Goal: Ask a question

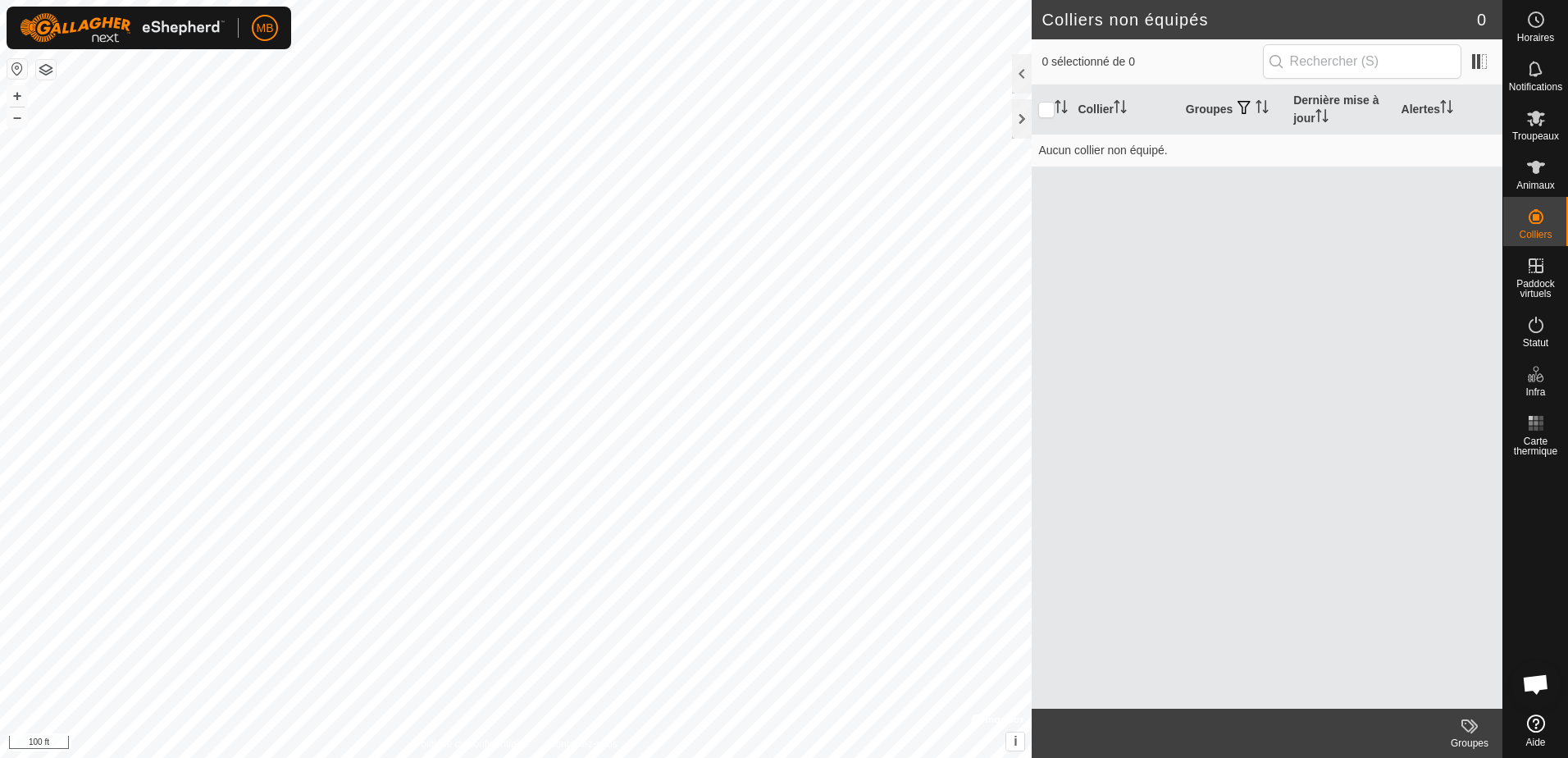
scroll to position [553, 0]
click at [1536, 168] on icon at bounding box center [1536, 167] width 18 height 13
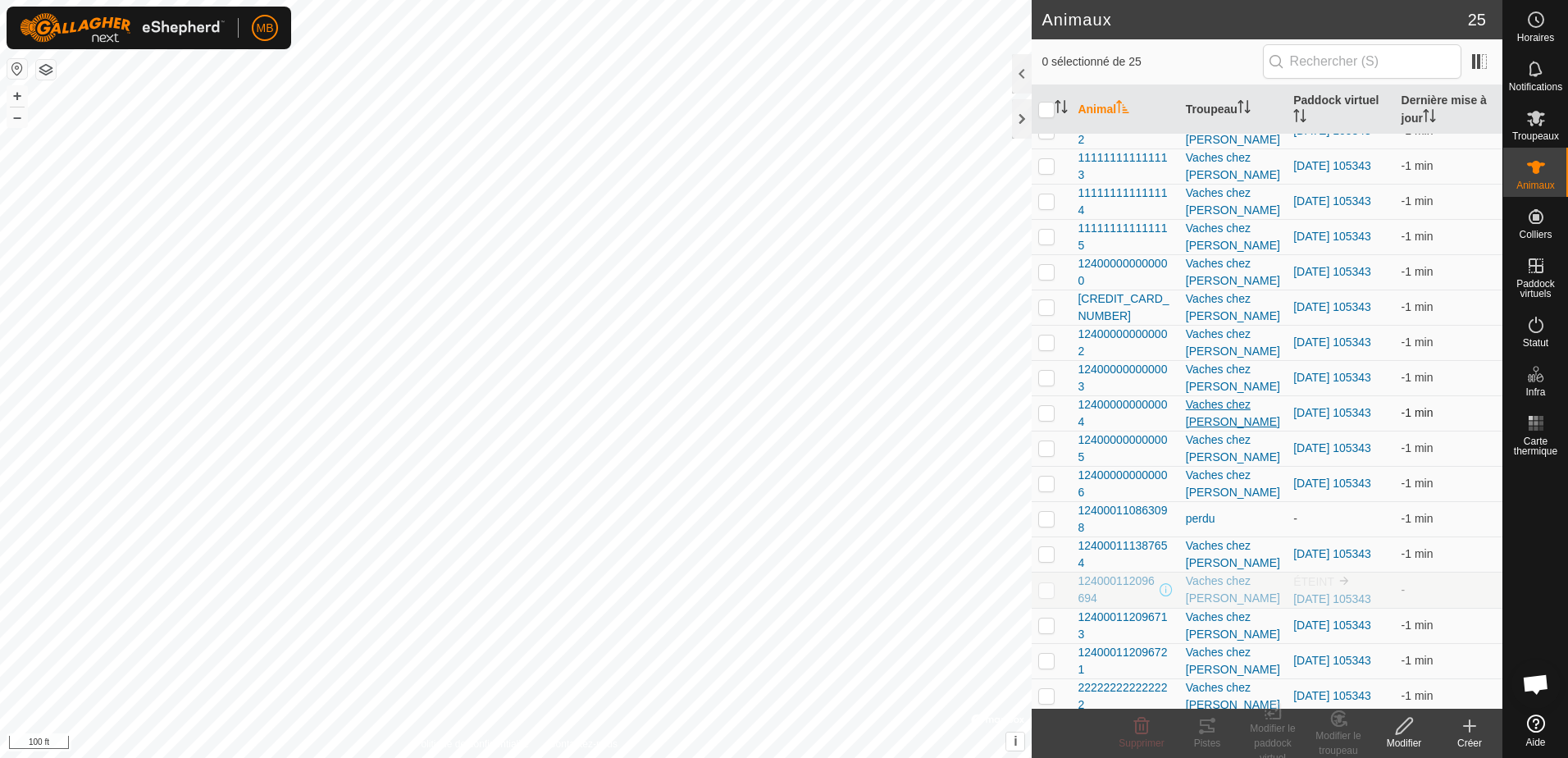
scroll to position [82, 0]
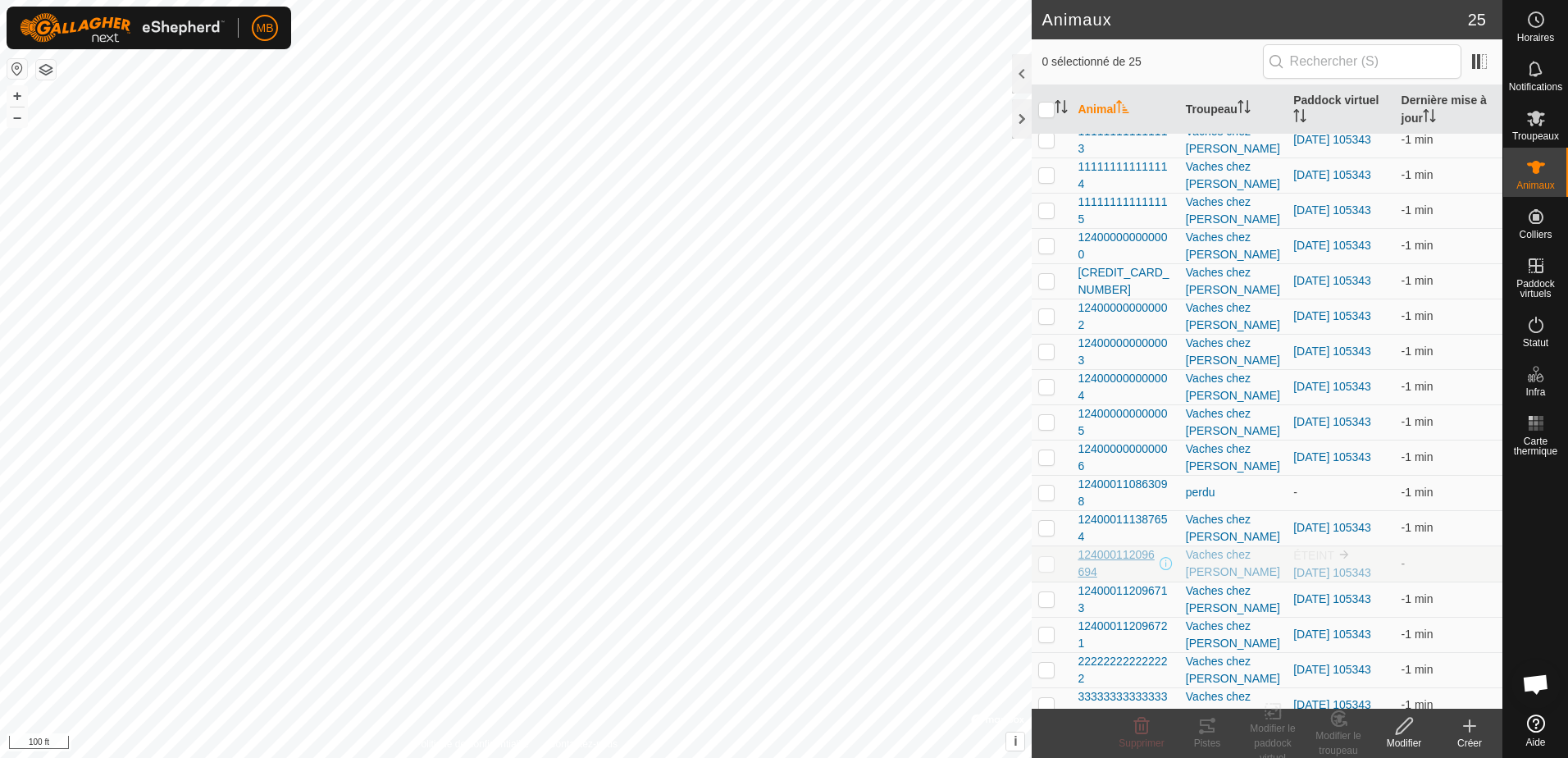
click at [1118, 553] on span "124000112096694" at bounding box center [1116, 563] width 78 height 34
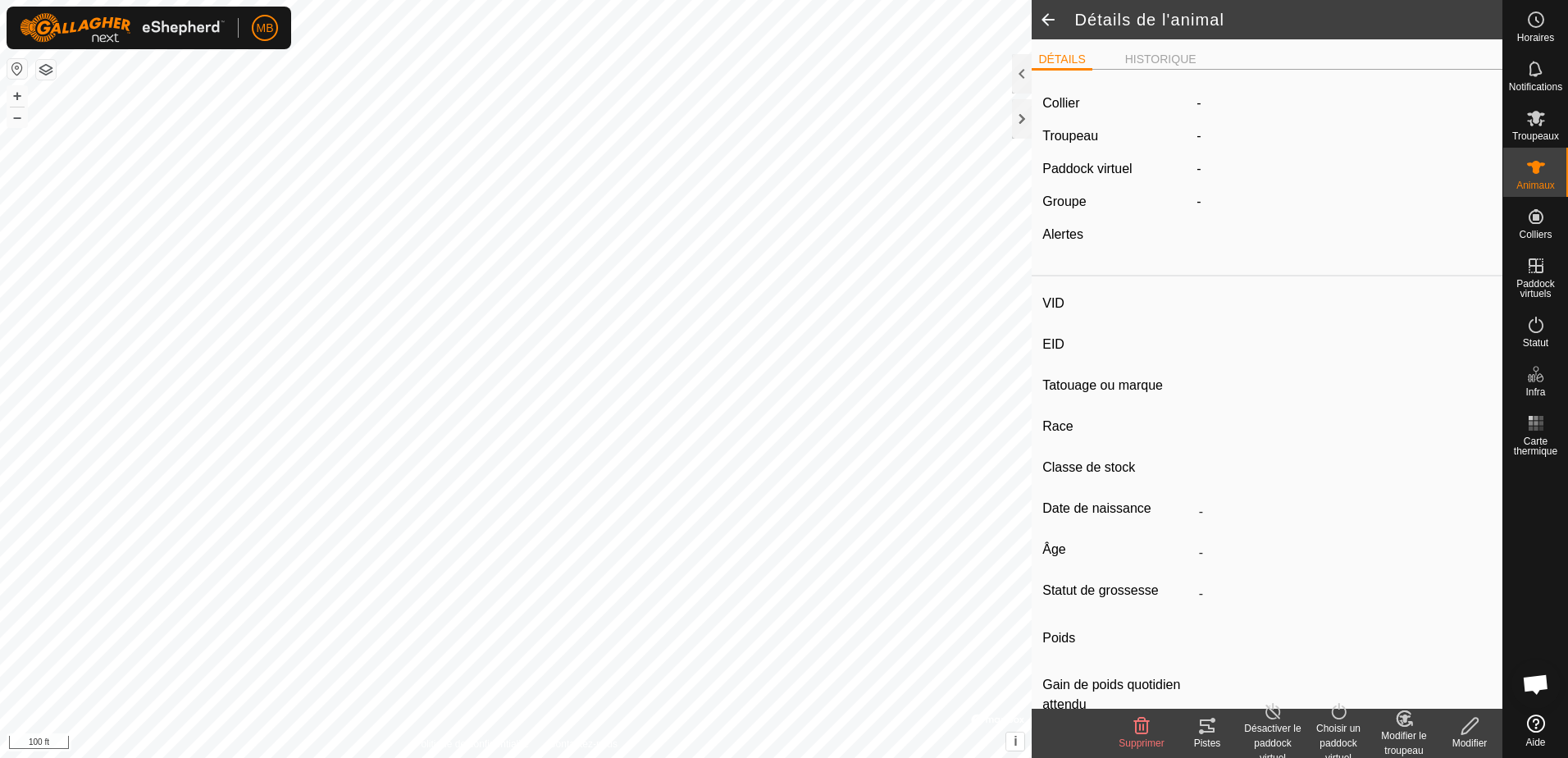
type input "-"
type input "124000112096694"
type input "la 94"
type input "CR"
type input "-"
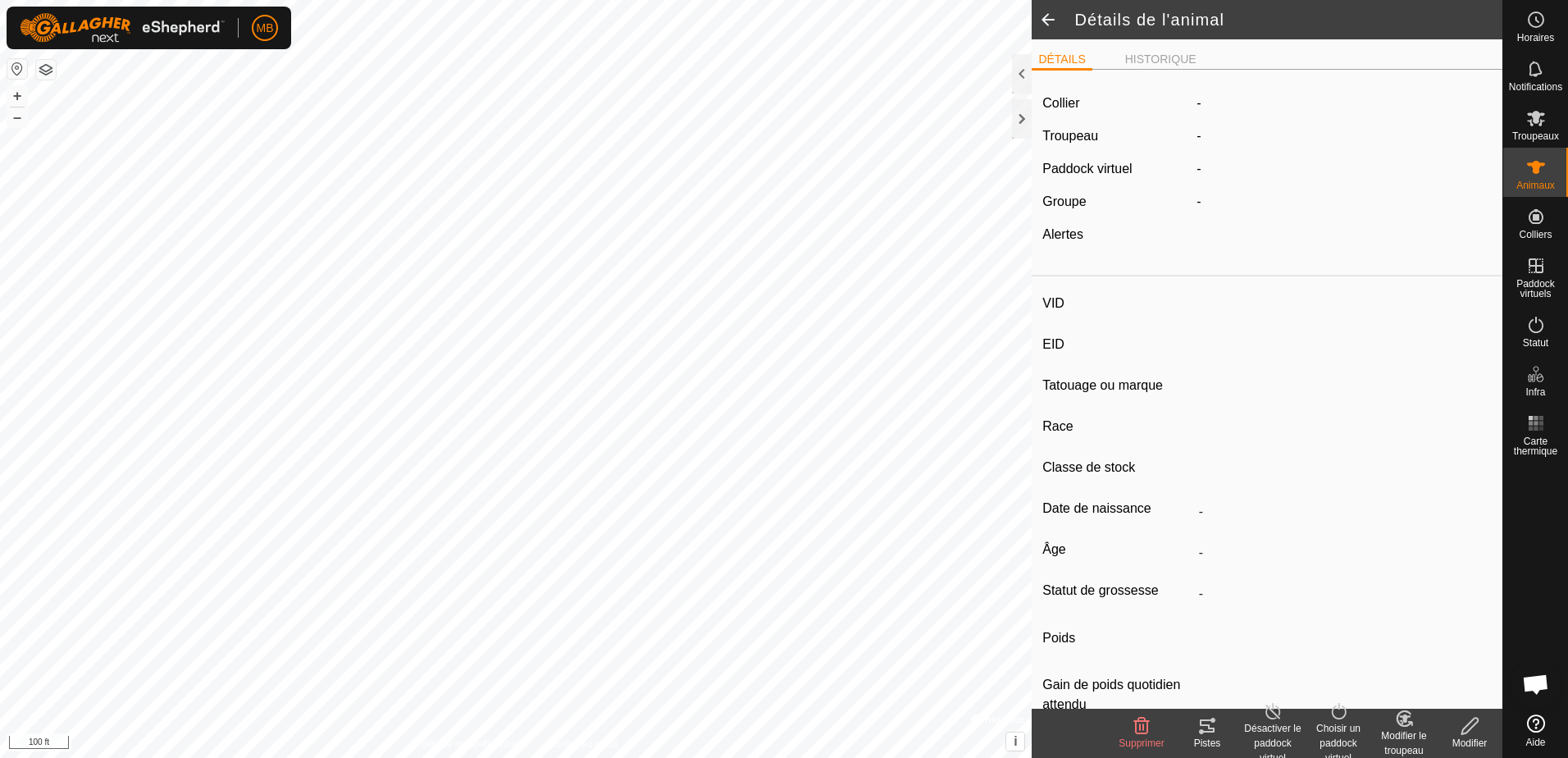
type input "05/2021"
type input "4 years 6 months"
type input "Enceinte"
type input "1000 kg"
type input "-"
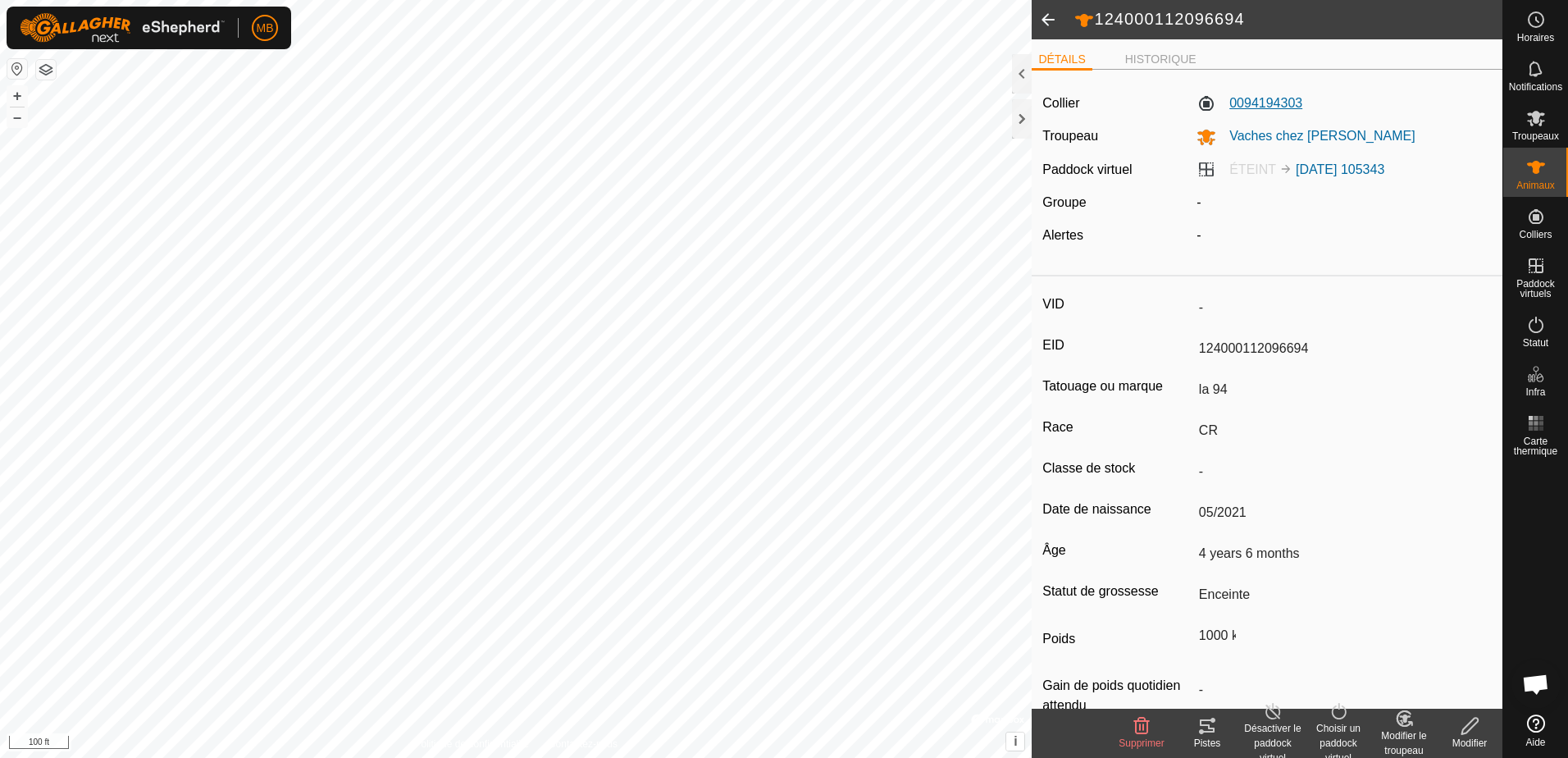
click at [1264, 98] on label "0094194303" at bounding box center [1249, 103] width 105 height 19
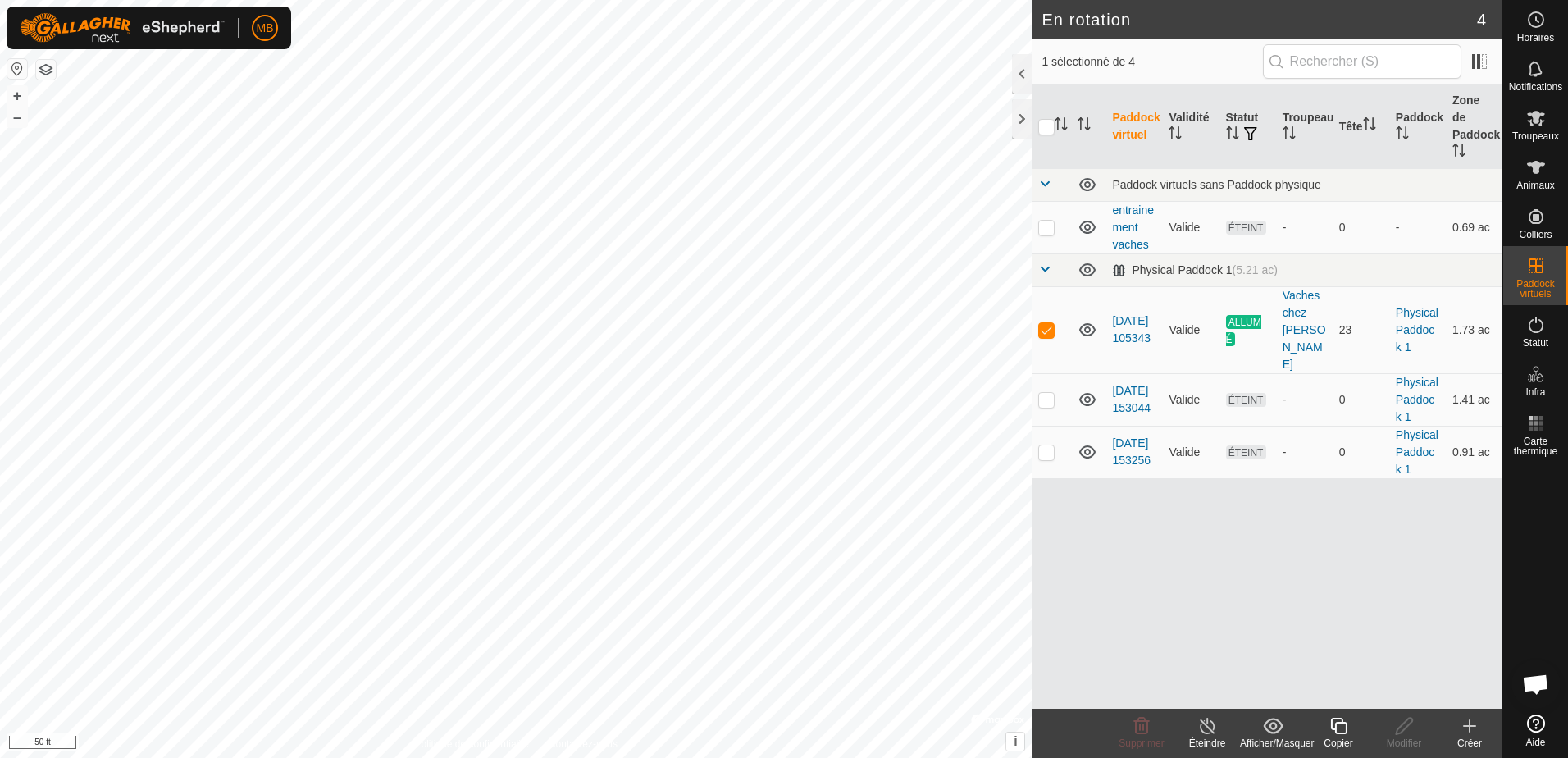
checkbox input "false"
checkbox input "true"
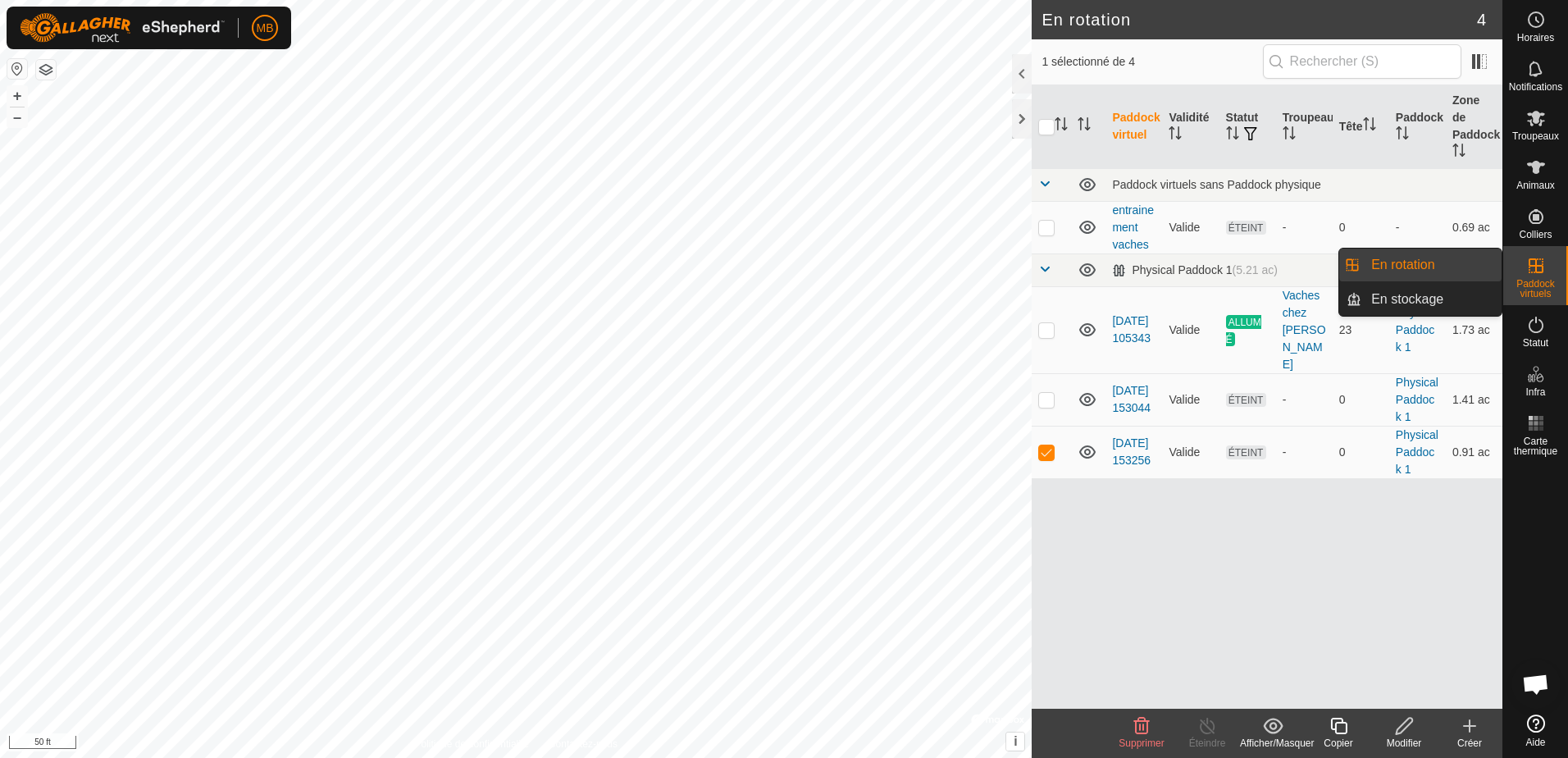
click at [1420, 264] on link "En rotation" at bounding box center [1432, 264] width 140 height 32
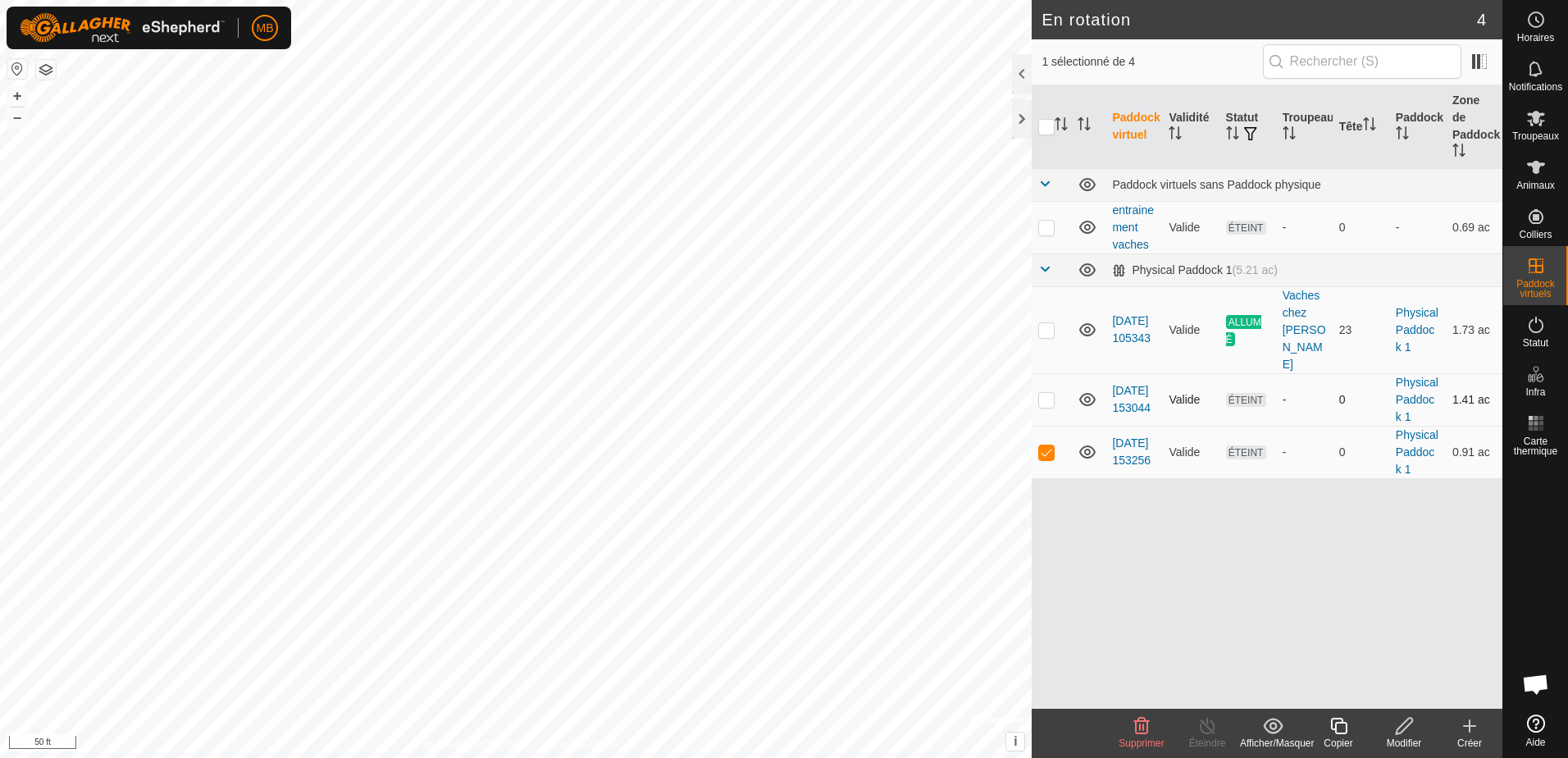
click at [1050, 393] on p-checkbox at bounding box center [1047, 399] width 17 height 13
checkbox input "true"
click at [1047, 445] on p-checkbox at bounding box center [1047, 451] width 17 height 13
checkbox input "false"
click at [1405, 719] on icon at bounding box center [1404, 726] width 20 height 19
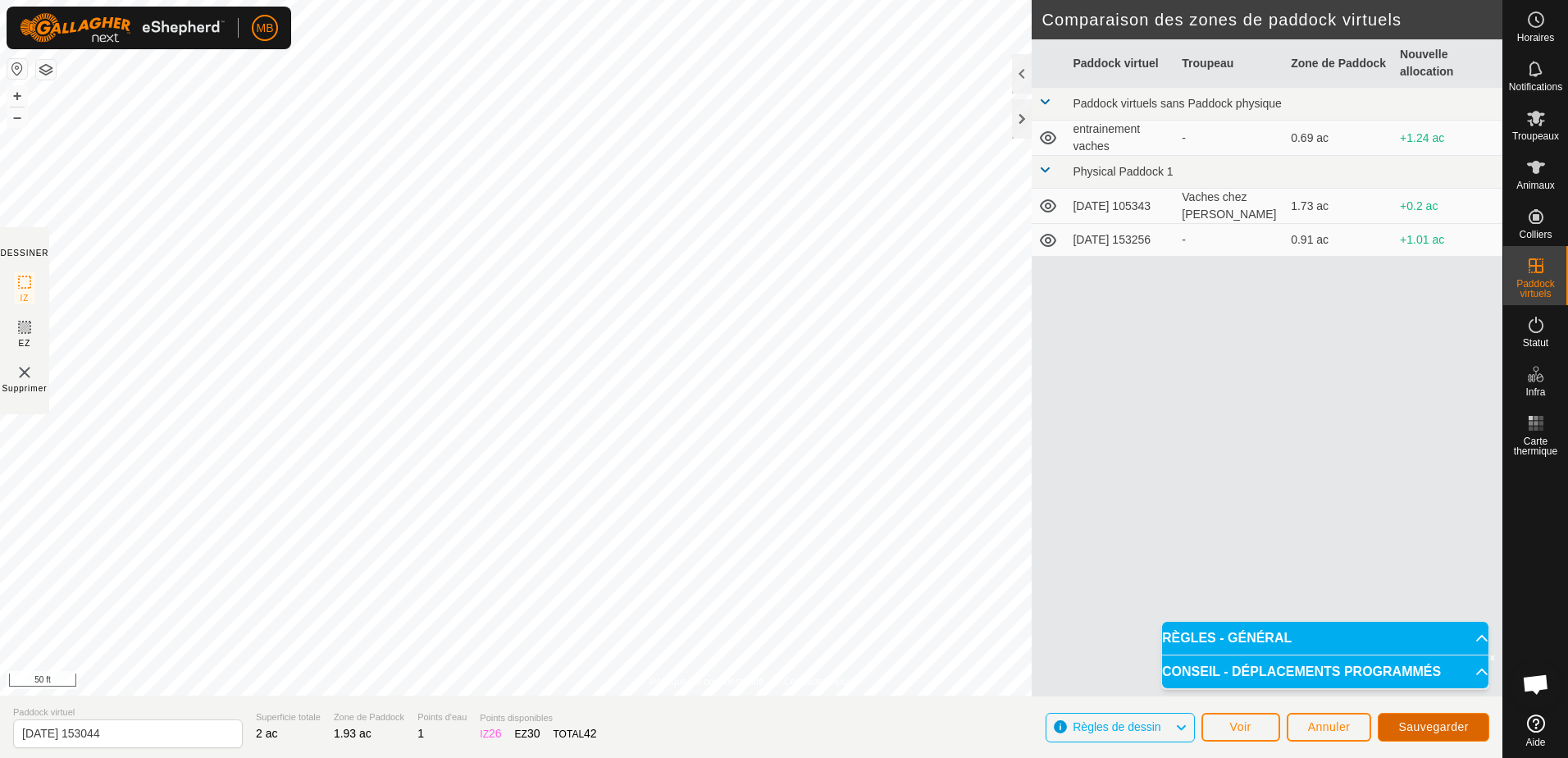
click at [1405, 733] on span "Sauvegarder" at bounding box center [1434, 726] width 70 height 13
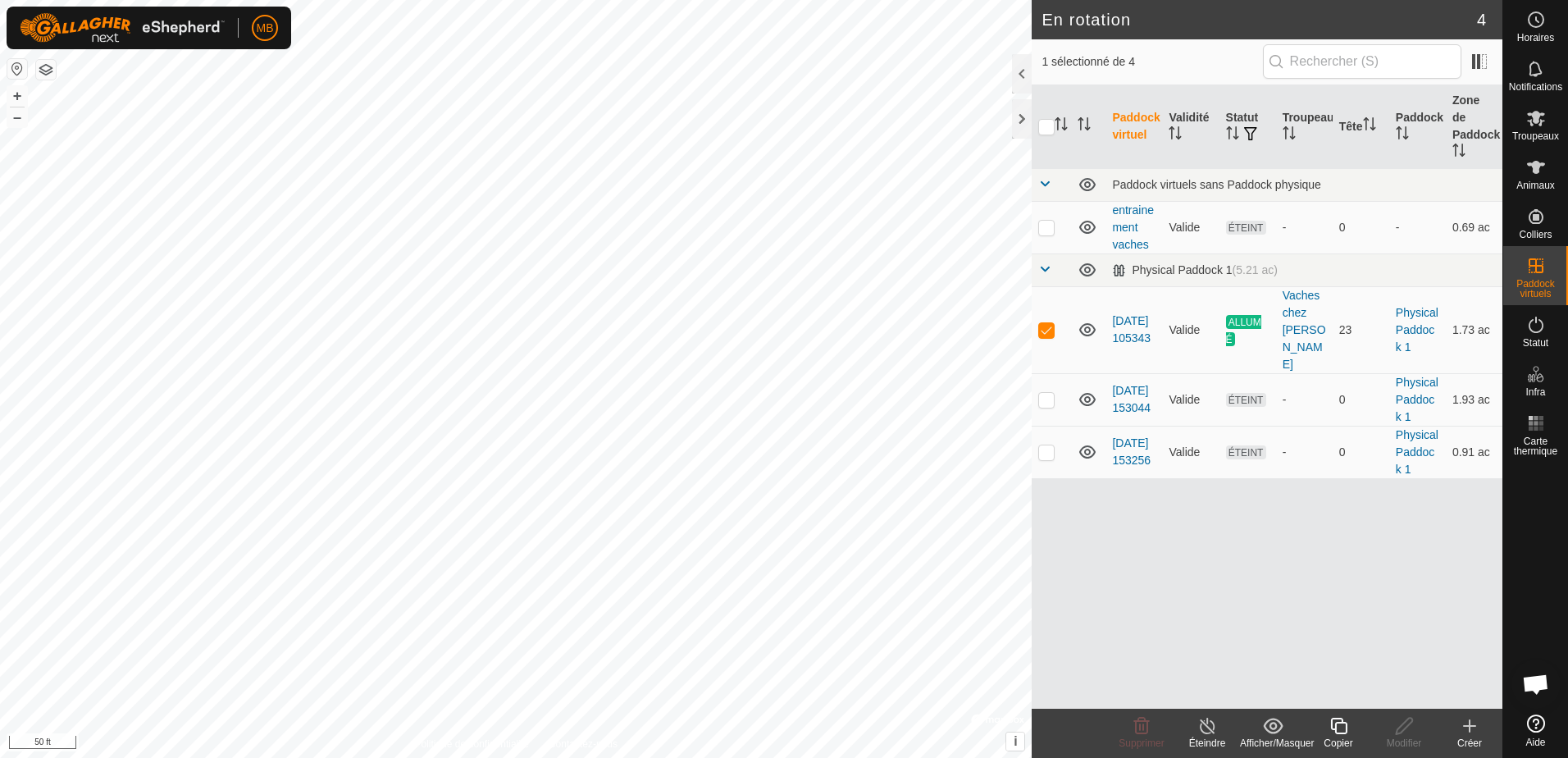
checkbox input "false"
checkbox input "true"
checkbox input "false"
click at [1535, 127] on icon at bounding box center [1536, 118] width 19 height 19
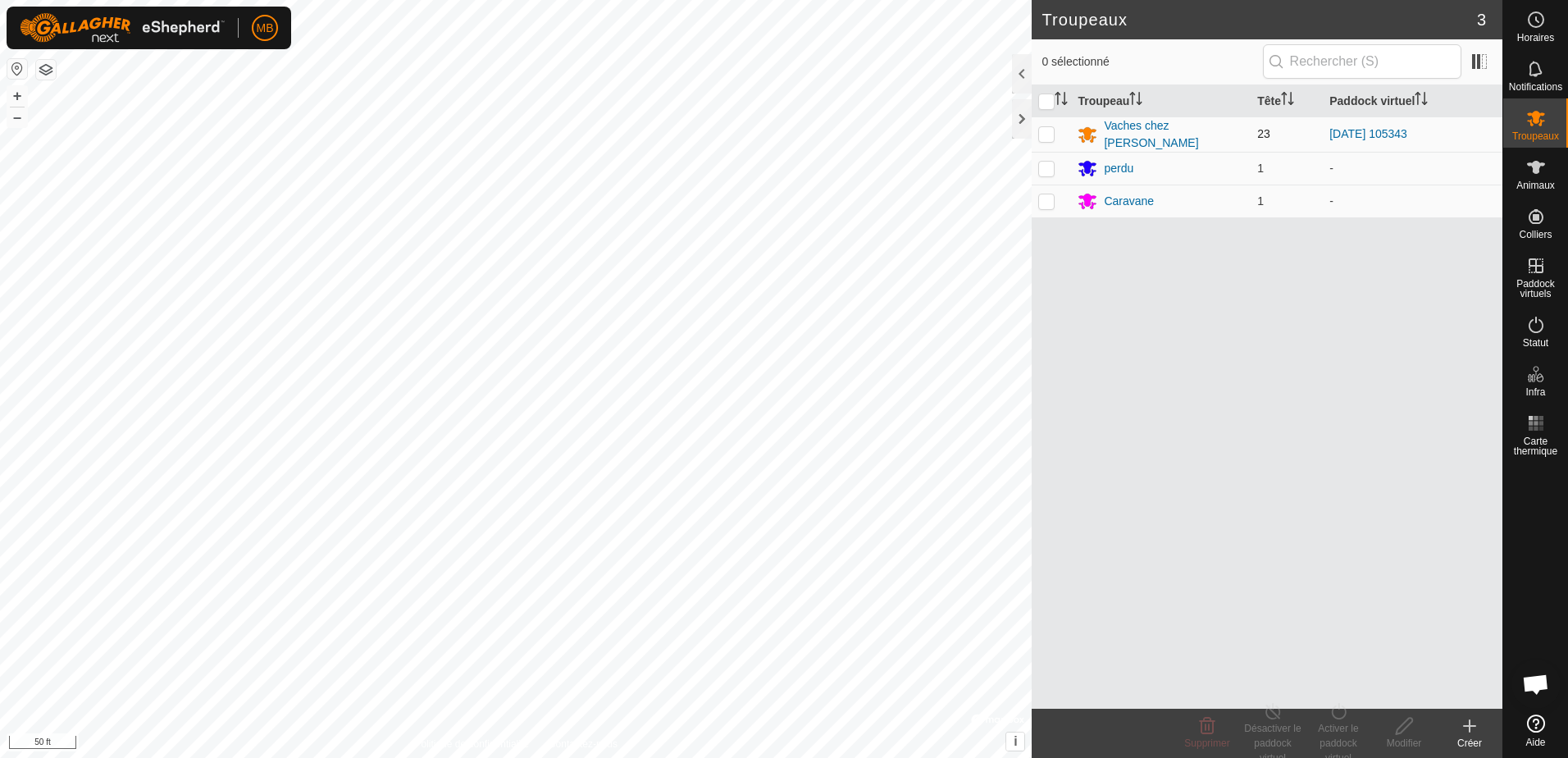
click at [1048, 133] on p-checkbox at bounding box center [1047, 134] width 17 height 13
checkbox input "true"
click at [1330, 726] on div "Activer le paddock virtuel" at bounding box center [1338, 743] width 66 height 44
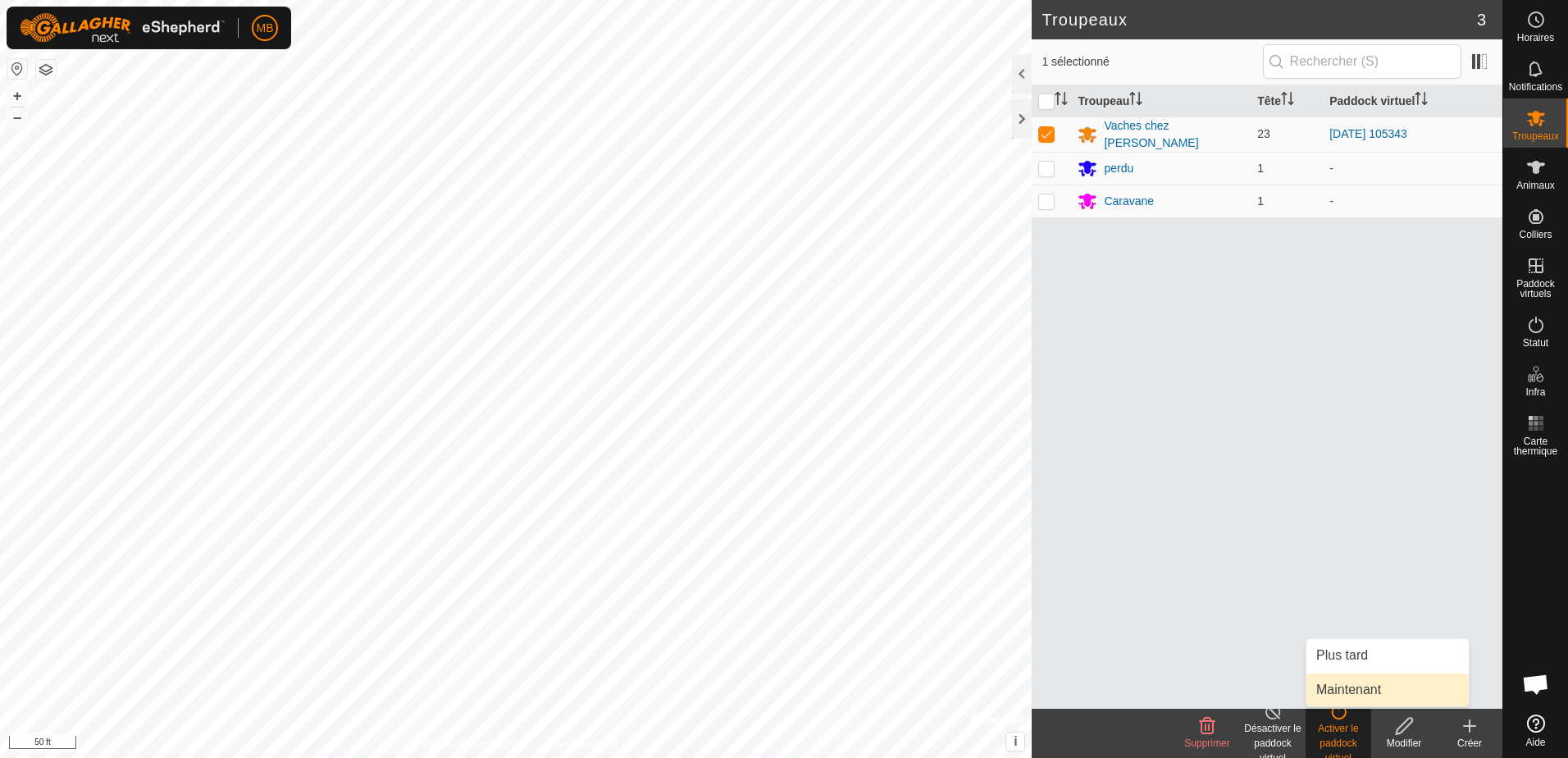
click at [1329, 693] on link "Maintenant" at bounding box center [1387, 689] width 162 height 32
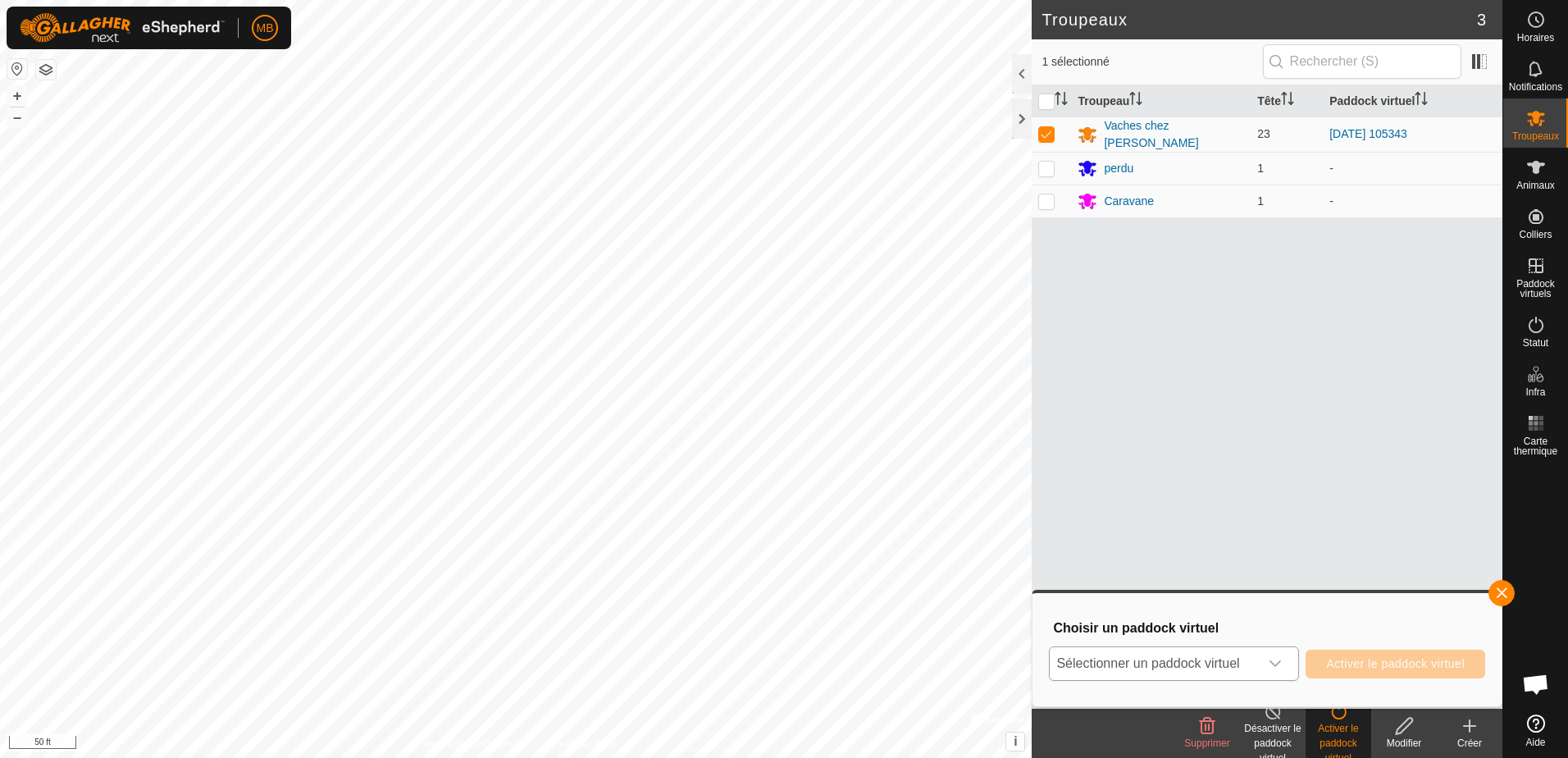
click at [1277, 661] on icon "dropdown trigger" at bounding box center [1275, 663] width 13 height 13
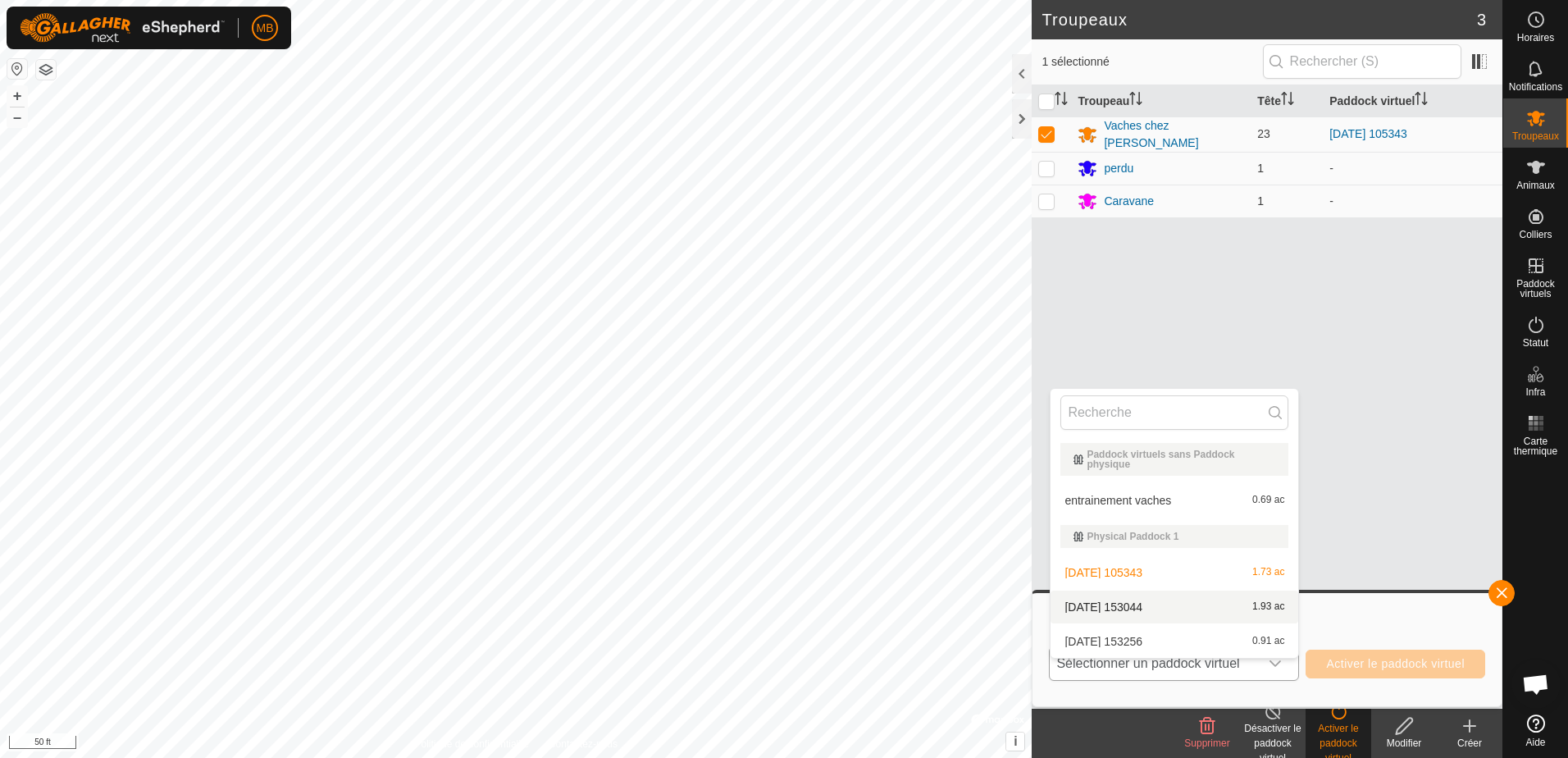
click at [1111, 592] on li "[DATE] 153044 1.93 ac" at bounding box center [1175, 607] width 248 height 32
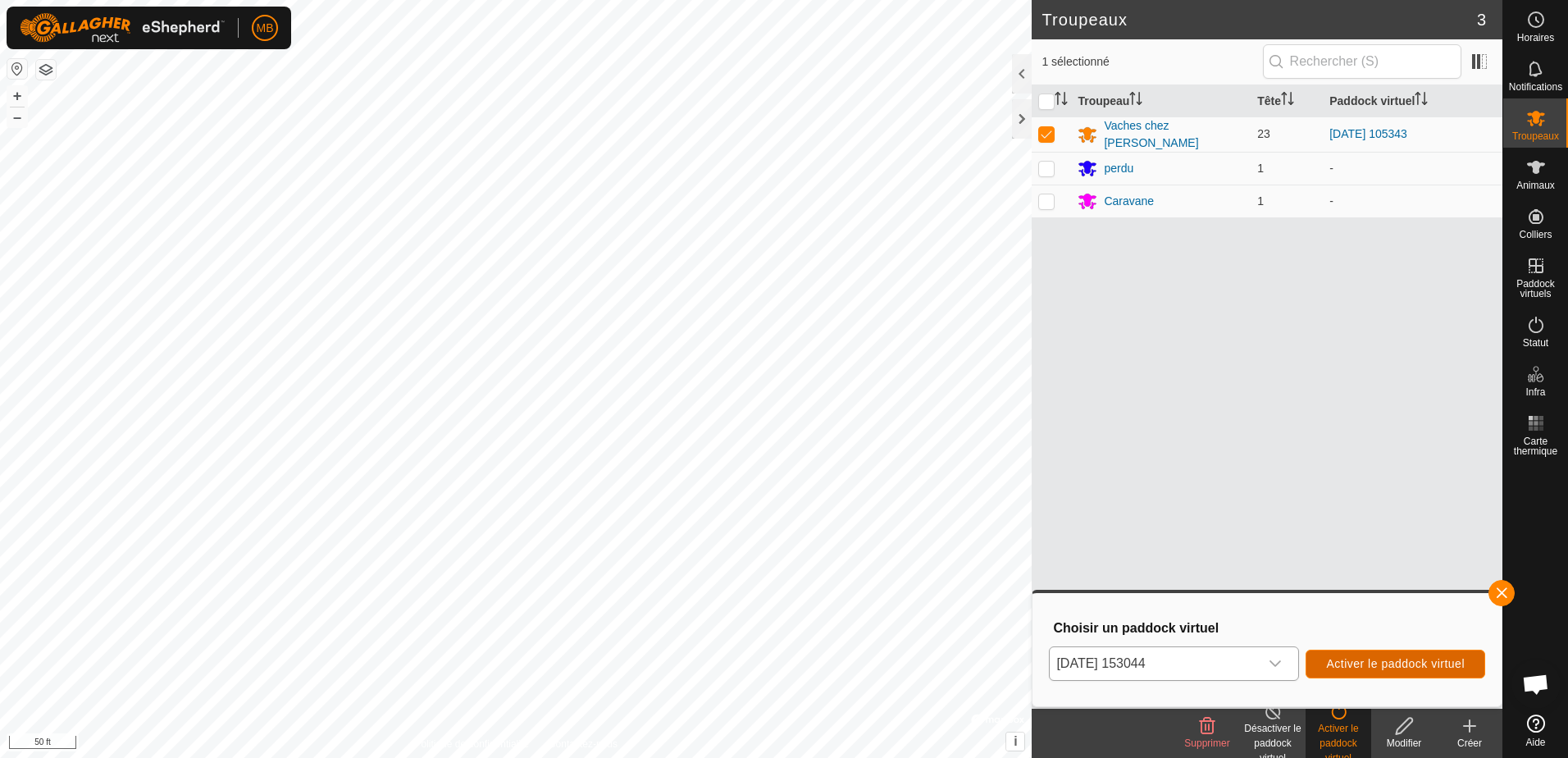
click at [1393, 666] on span "Activer le paddock virtuel" at bounding box center [1395, 663] width 139 height 13
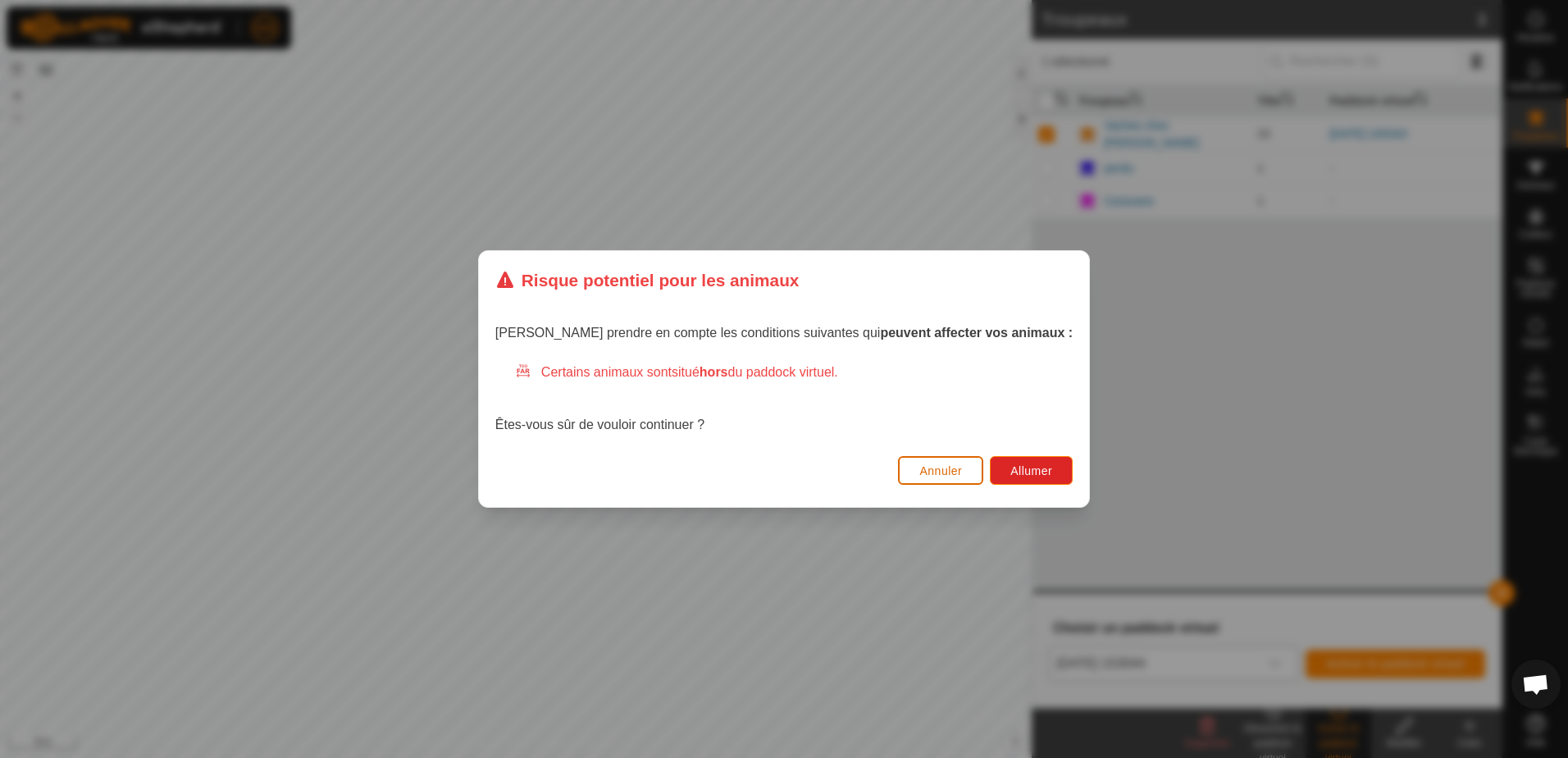
click at [919, 473] on span "Annuler" at bounding box center [940, 471] width 43 height 13
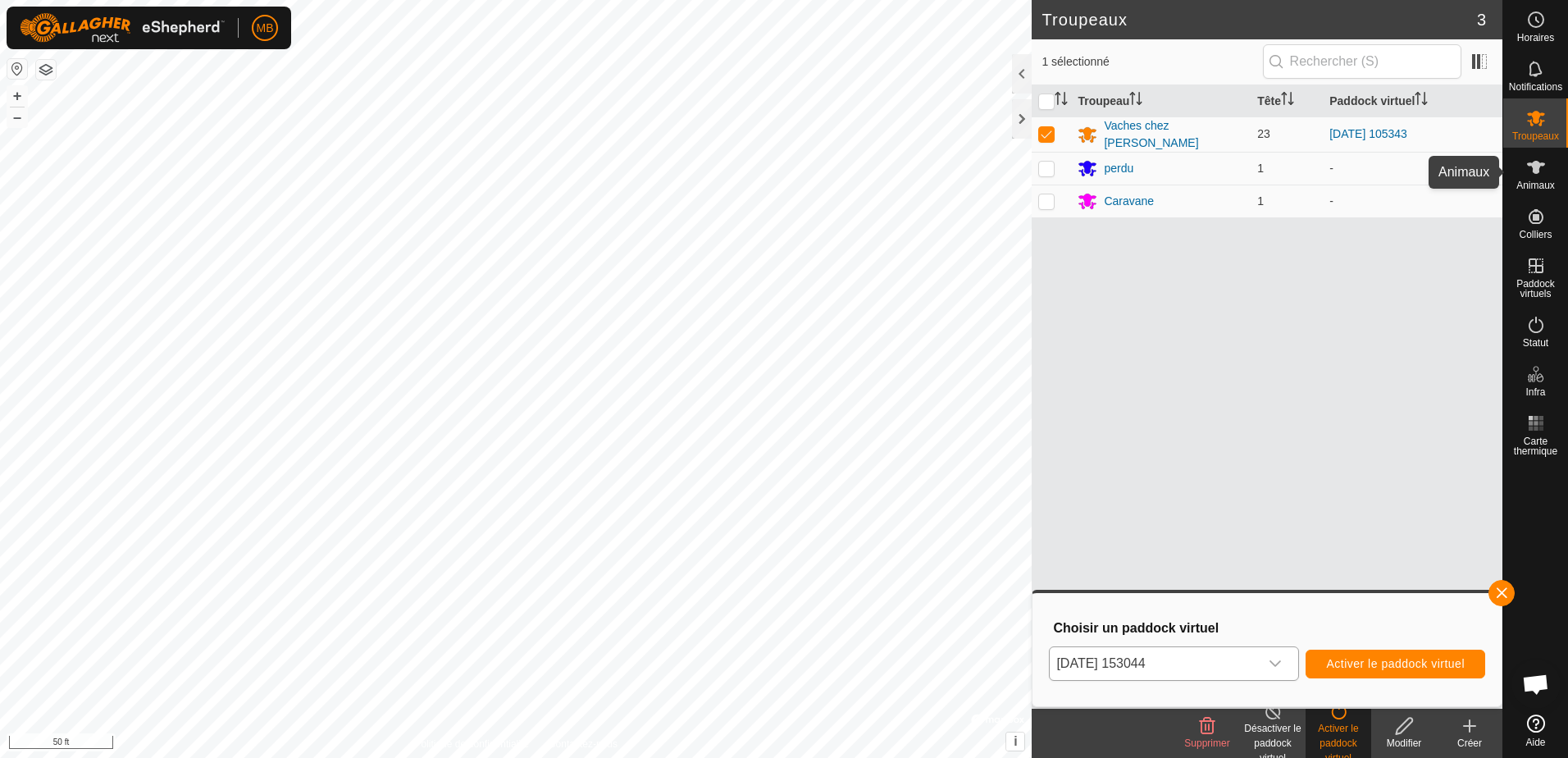
click at [1540, 169] on icon at bounding box center [1536, 167] width 19 height 19
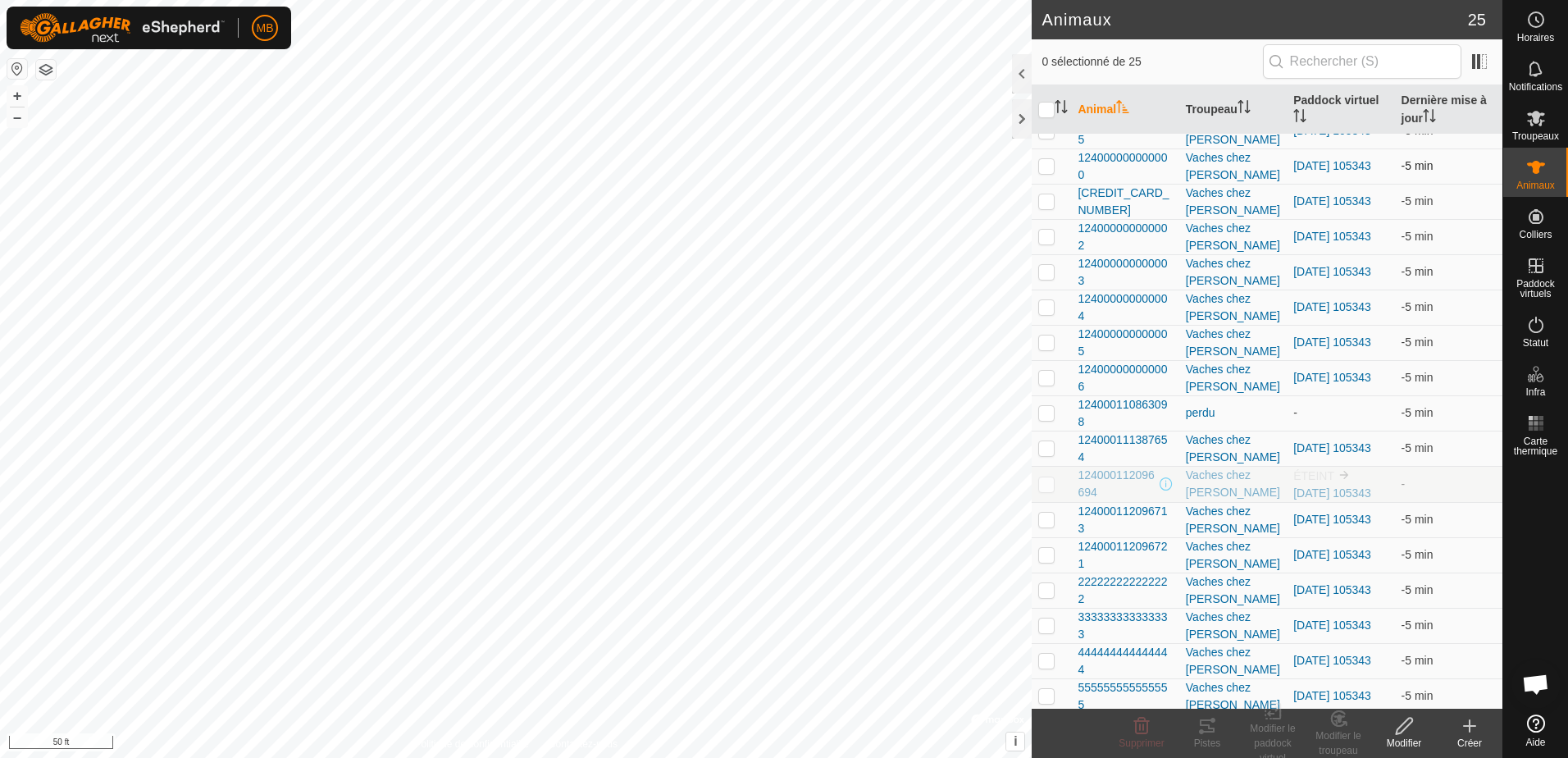
scroll to position [164, 0]
click at [1524, 119] on es-mob-svg-icon at bounding box center [1536, 119] width 30 height 26
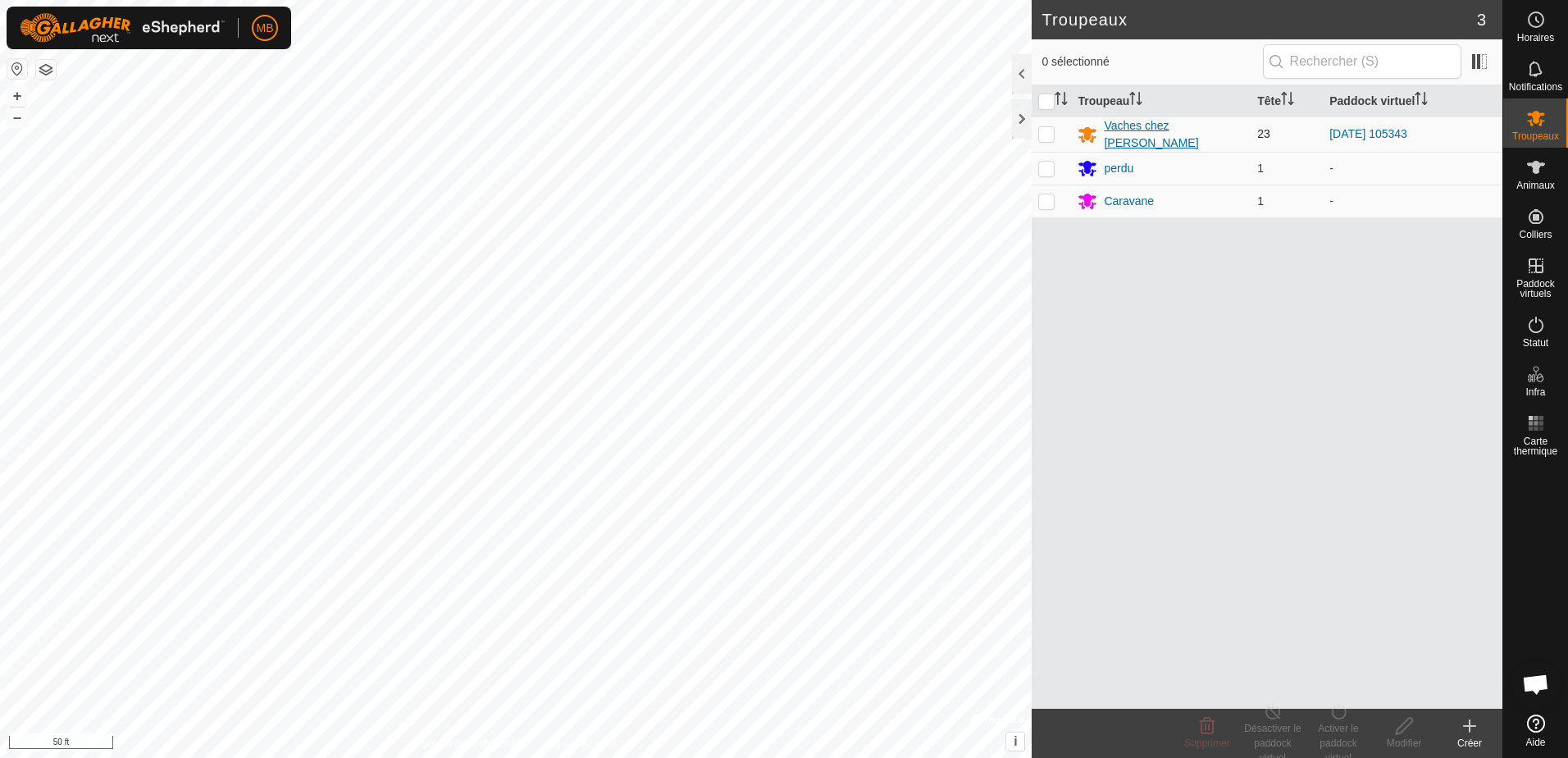
click at [1187, 131] on div "Vaches chez [PERSON_NAME]" at bounding box center [1174, 134] width 140 height 34
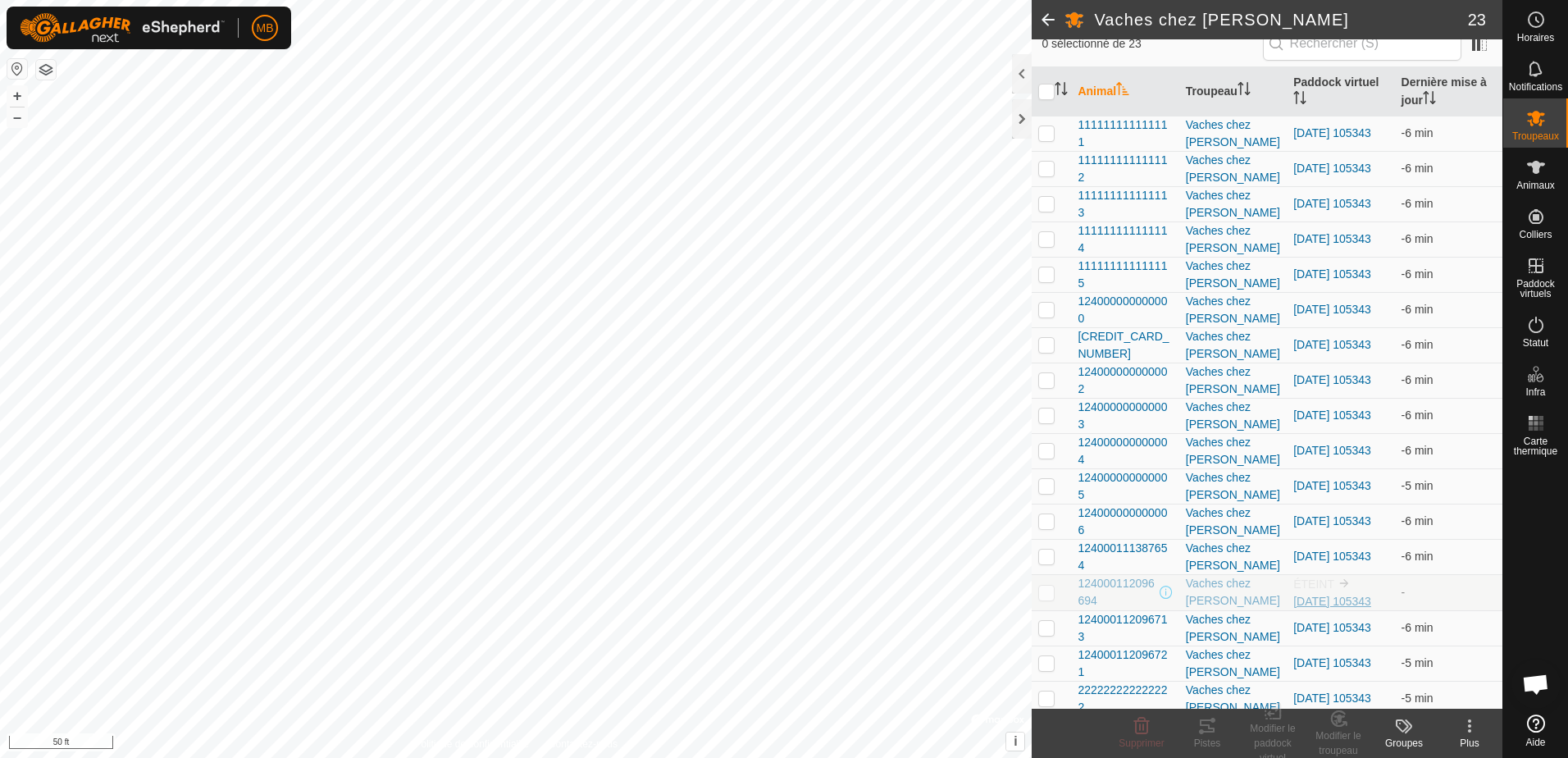
scroll to position [120, 0]
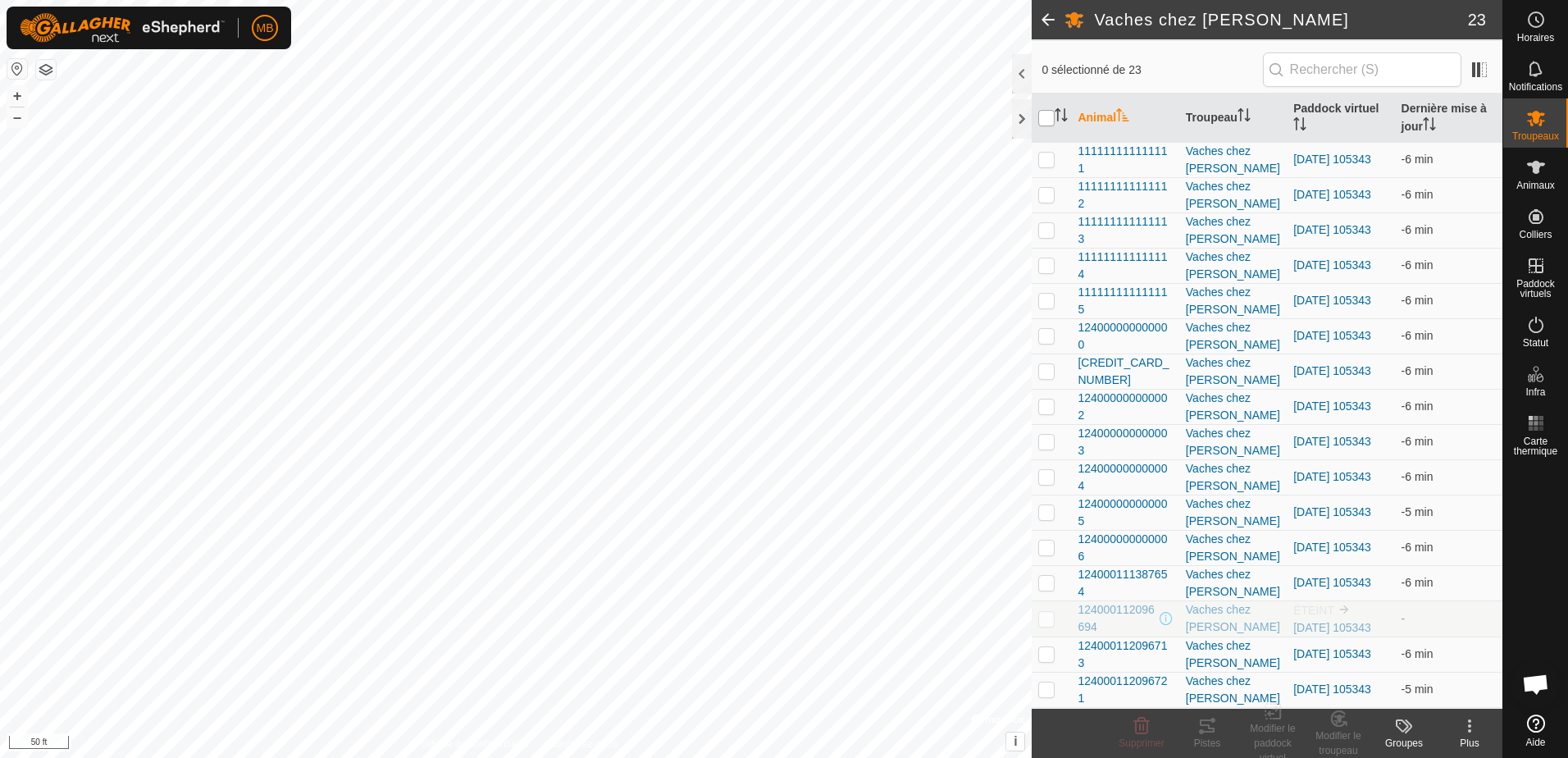
click at [1045, 115] on input "checkbox" at bounding box center [1047, 118] width 17 height 17
checkbox input "true"
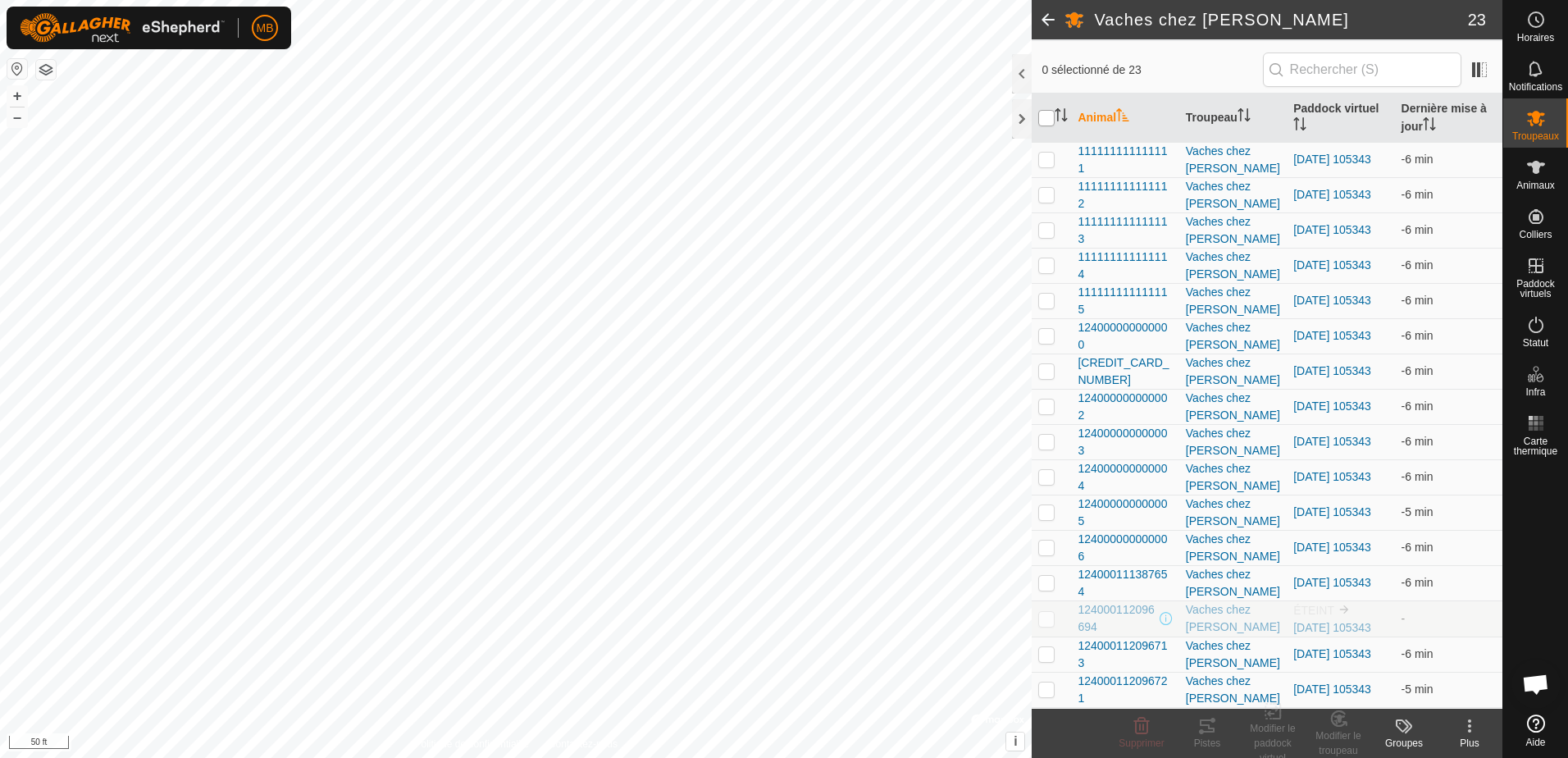
checkbox input "true"
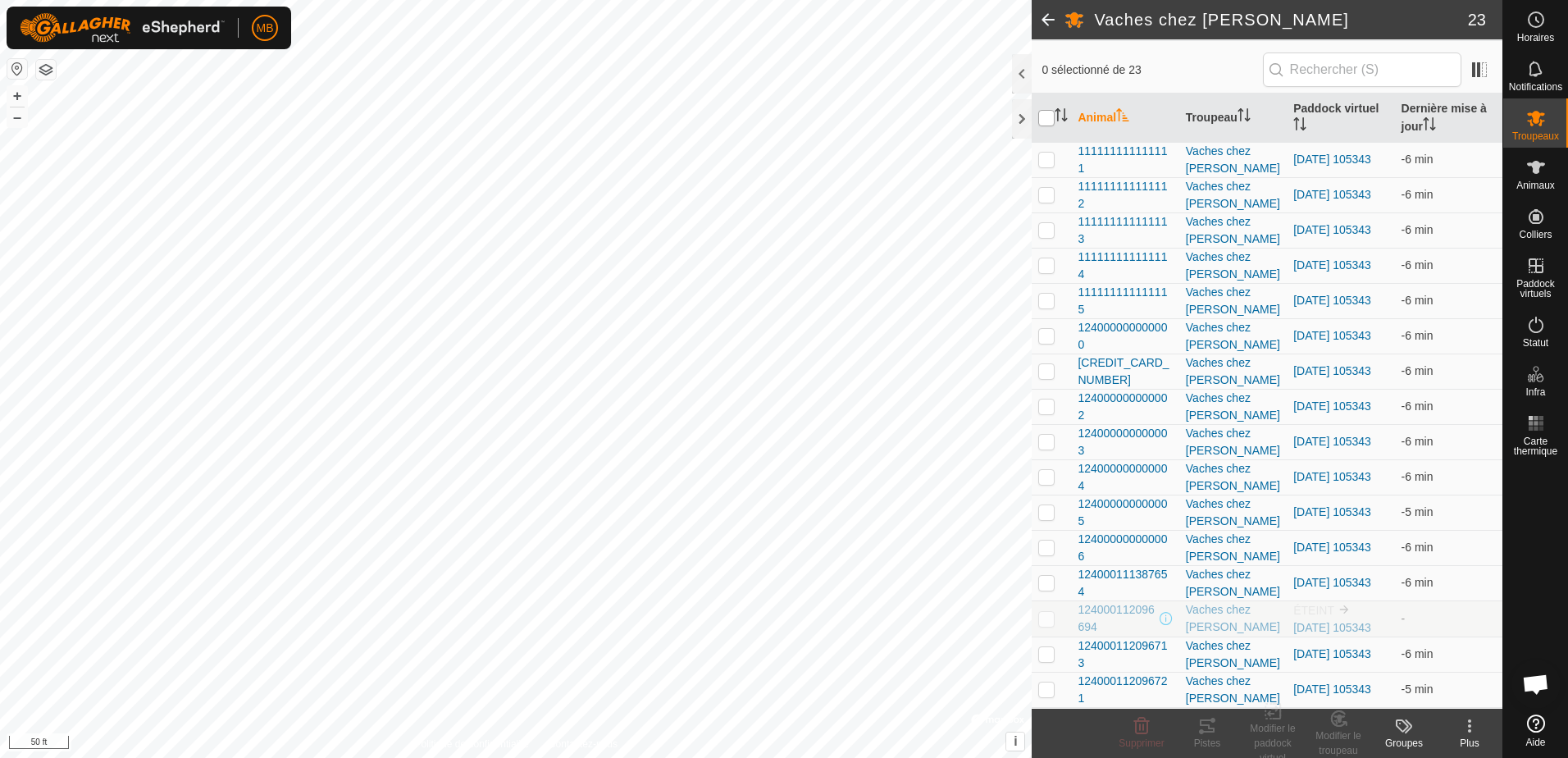
checkbox input "true"
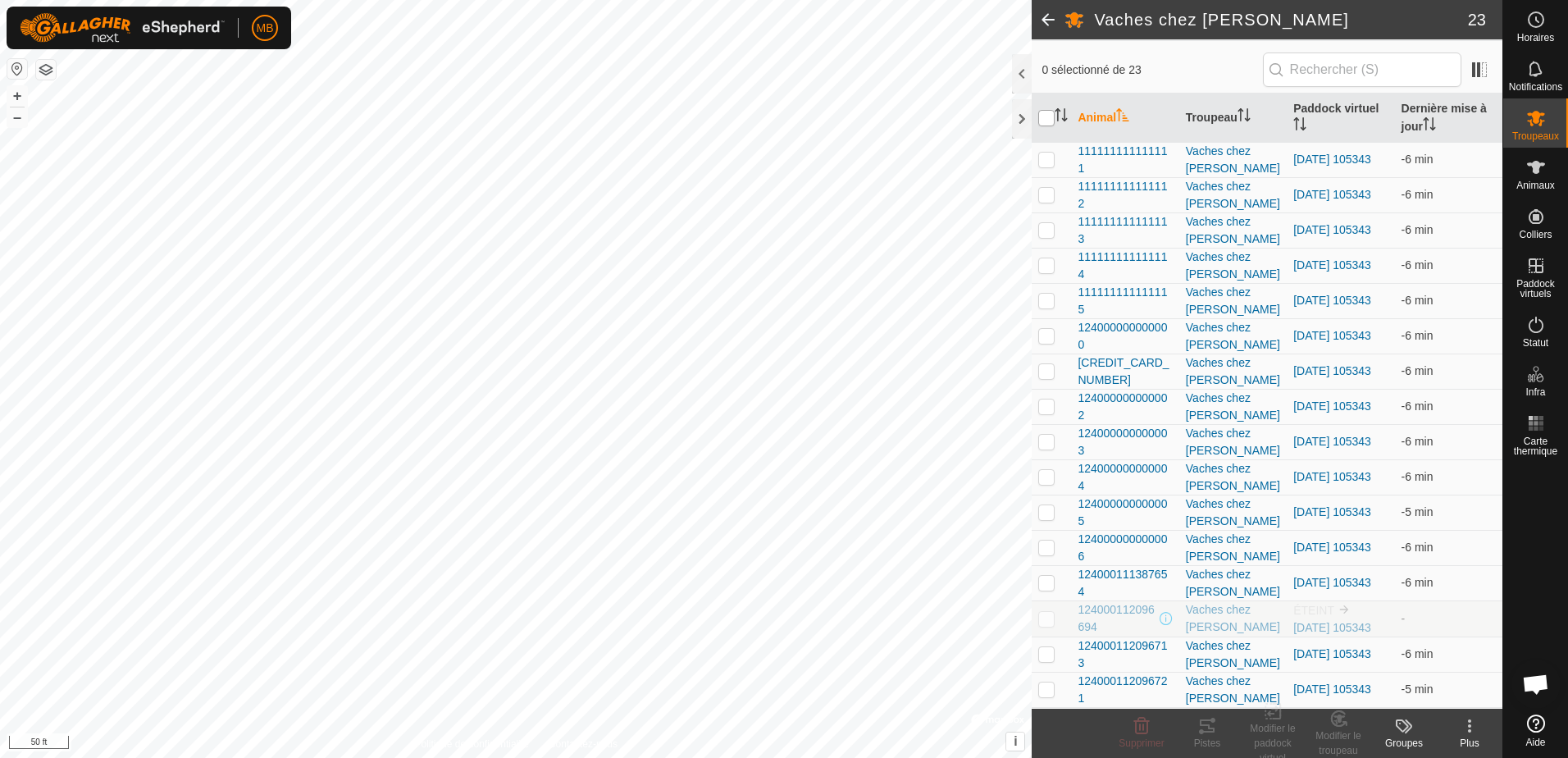
checkbox input "true"
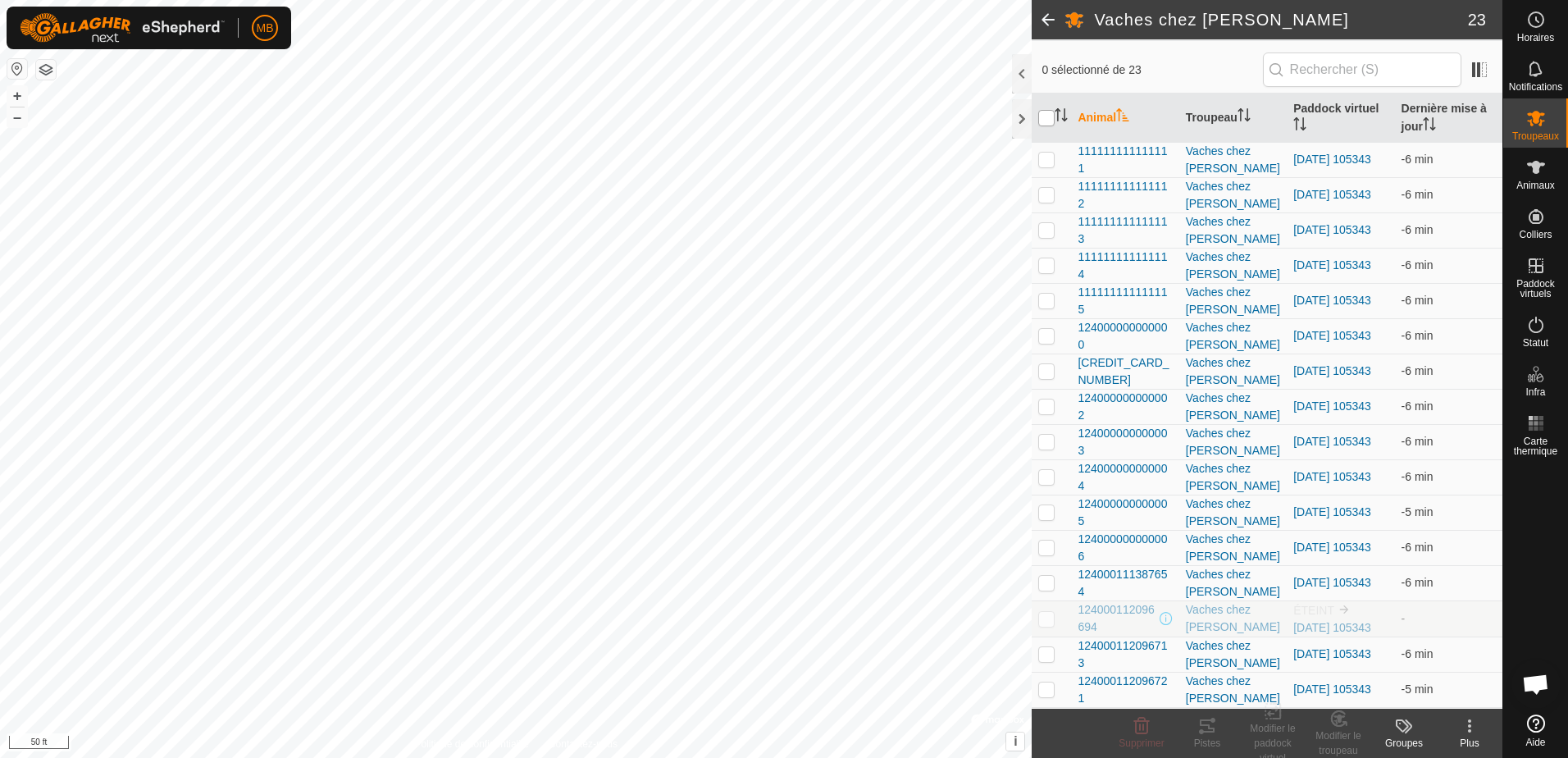
checkbox input "true"
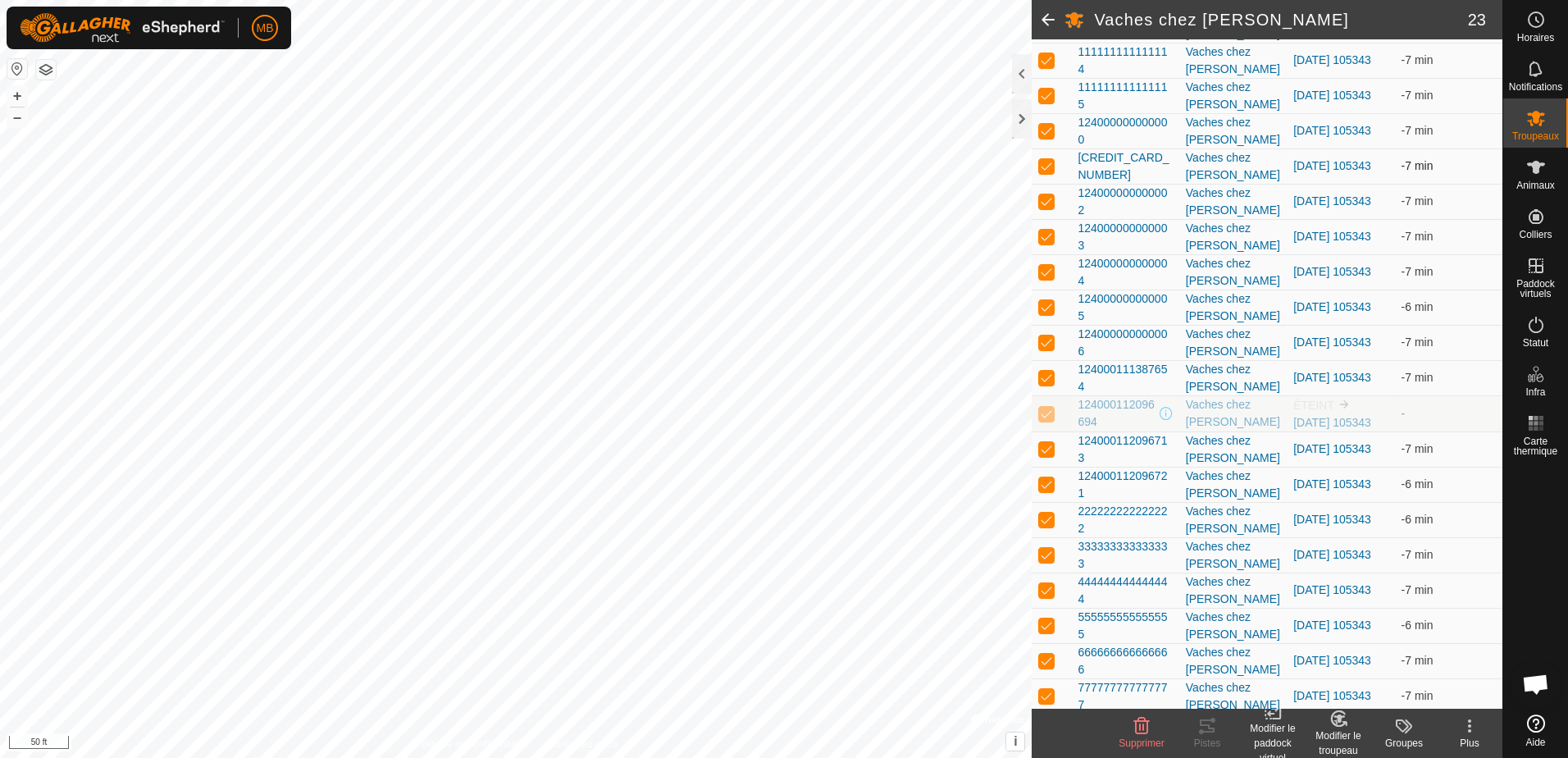
scroll to position [328, 0]
click at [1275, 733] on div "Modifier le paddock virtuel" at bounding box center [1272, 743] width 66 height 44
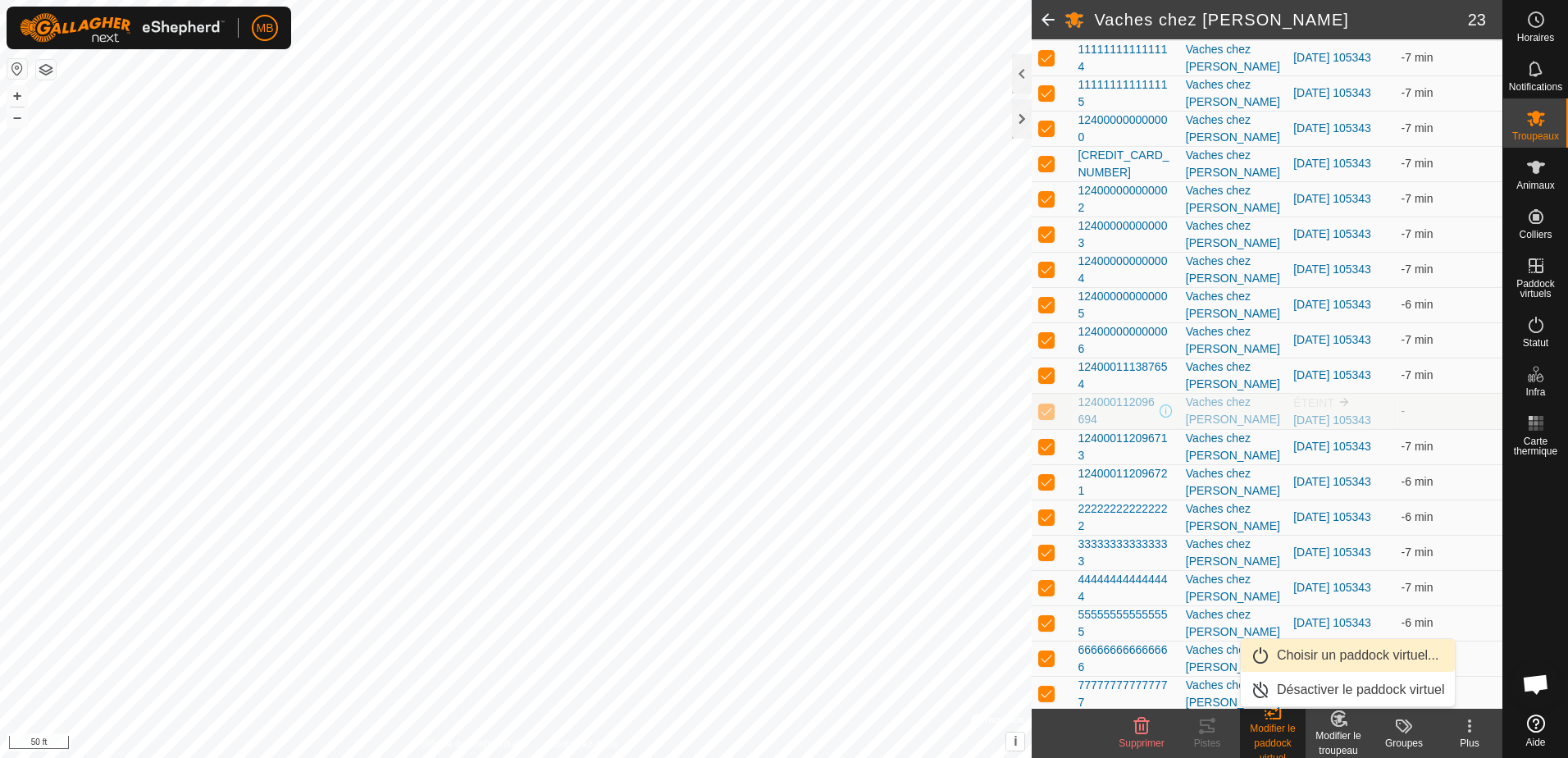
click at [1325, 656] on link "Choisir un paddock virtuel..." at bounding box center [1348, 655] width 214 height 32
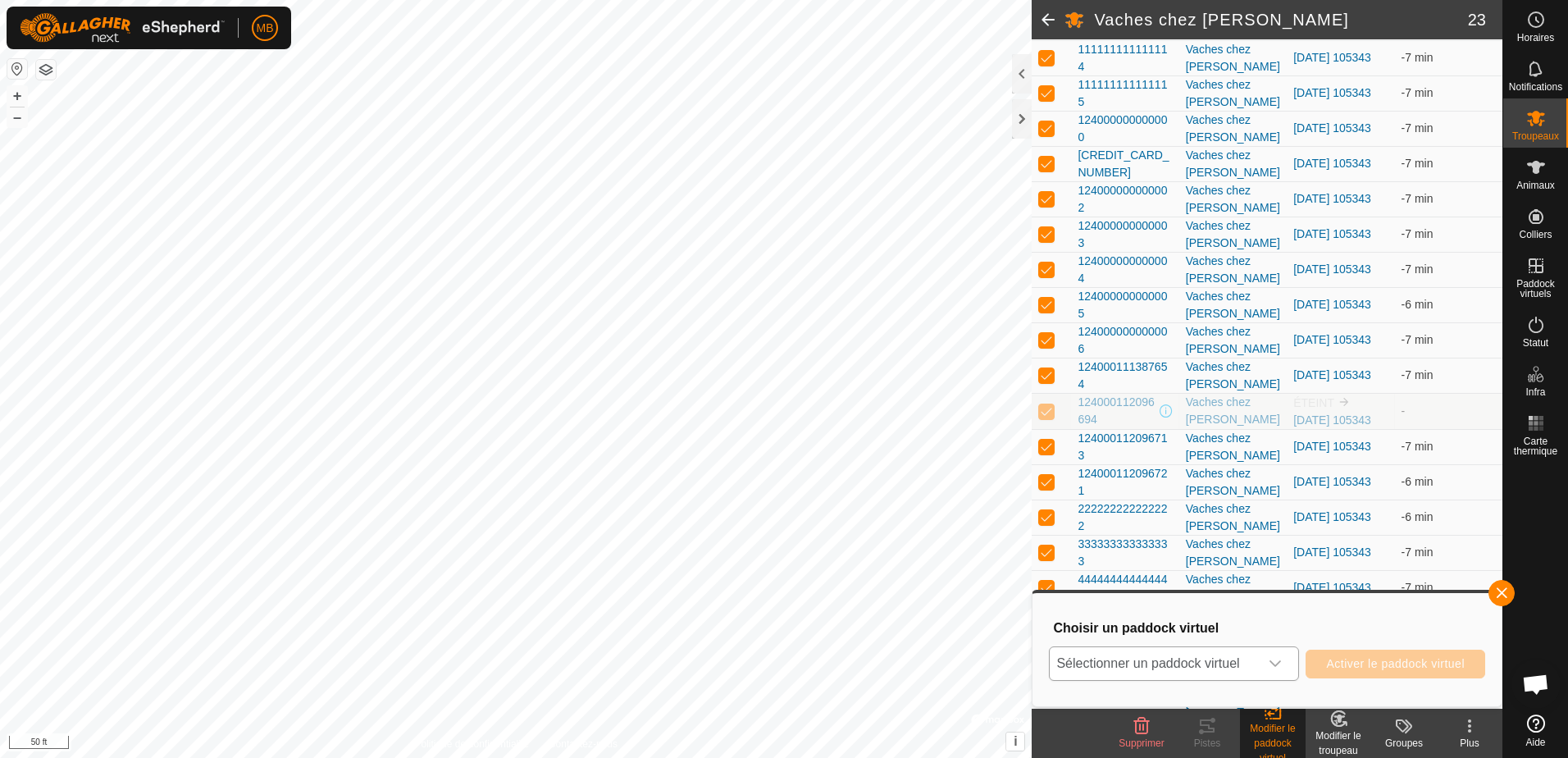
click at [1270, 667] on icon "dropdown trigger" at bounding box center [1275, 663] width 13 height 13
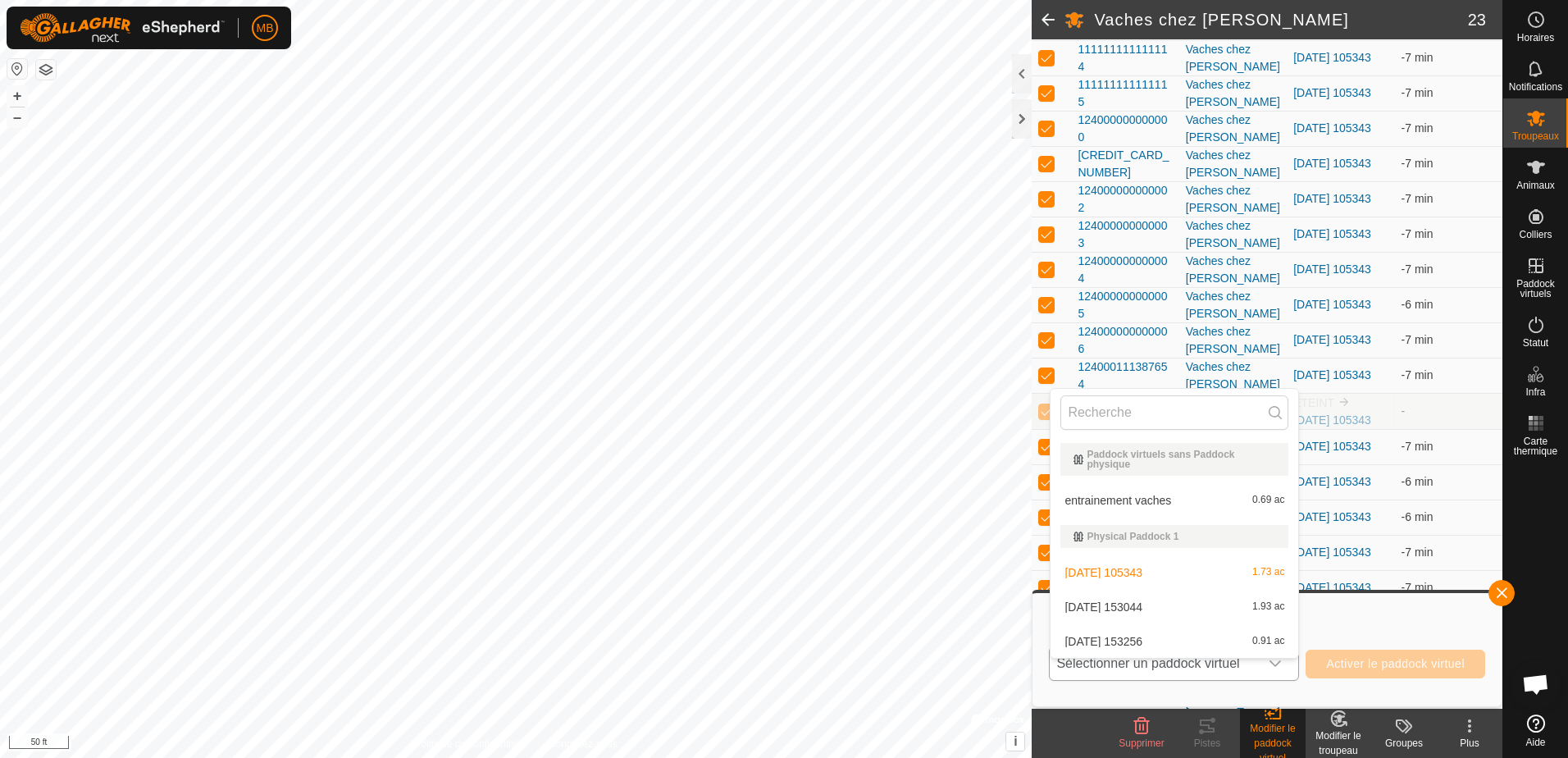
click at [1223, 597] on li "[DATE] 153044 1.93 ac" at bounding box center [1175, 607] width 248 height 32
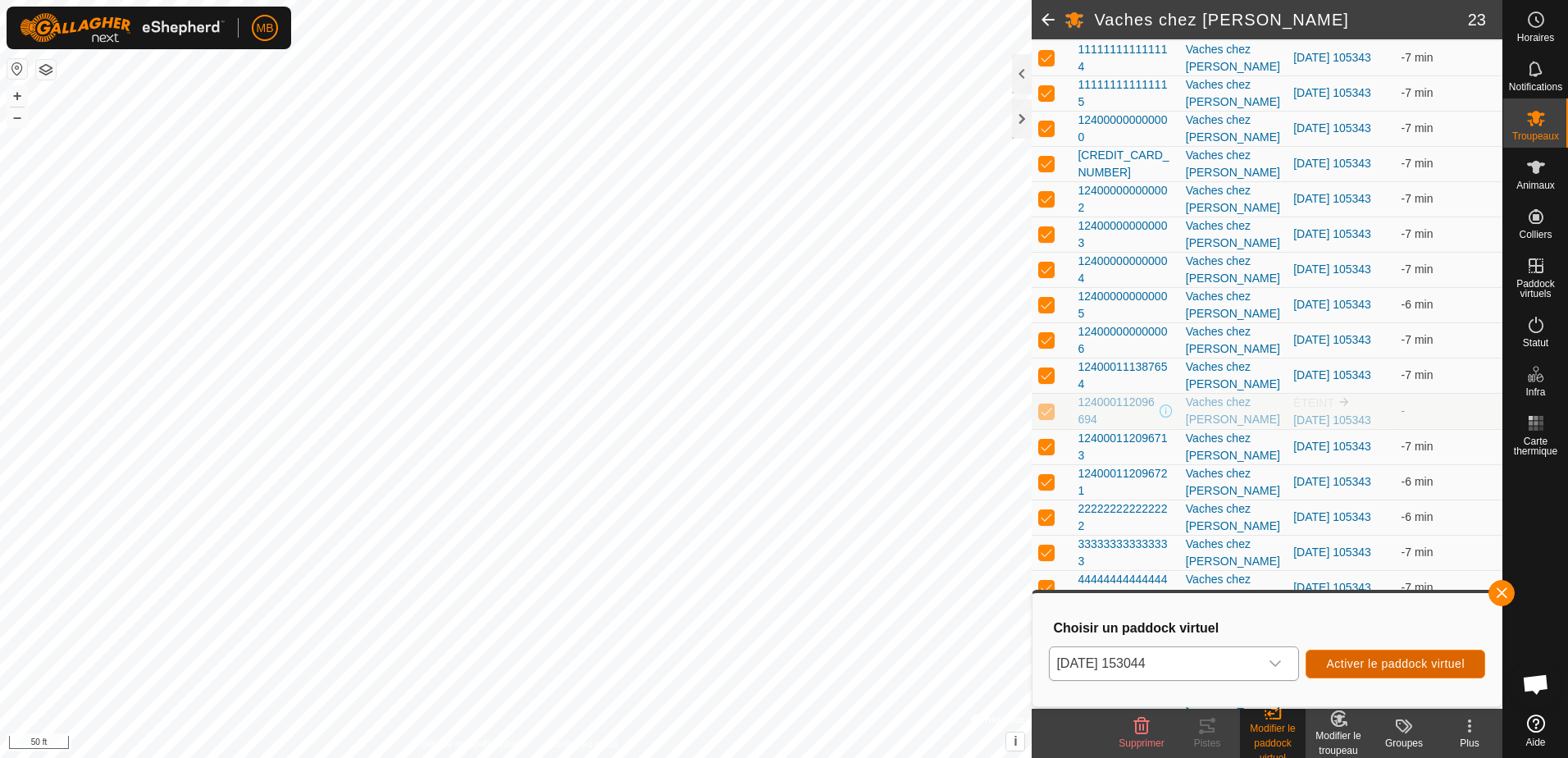
click at [1370, 663] on span "Activer le paddock virtuel" at bounding box center [1395, 663] width 139 height 13
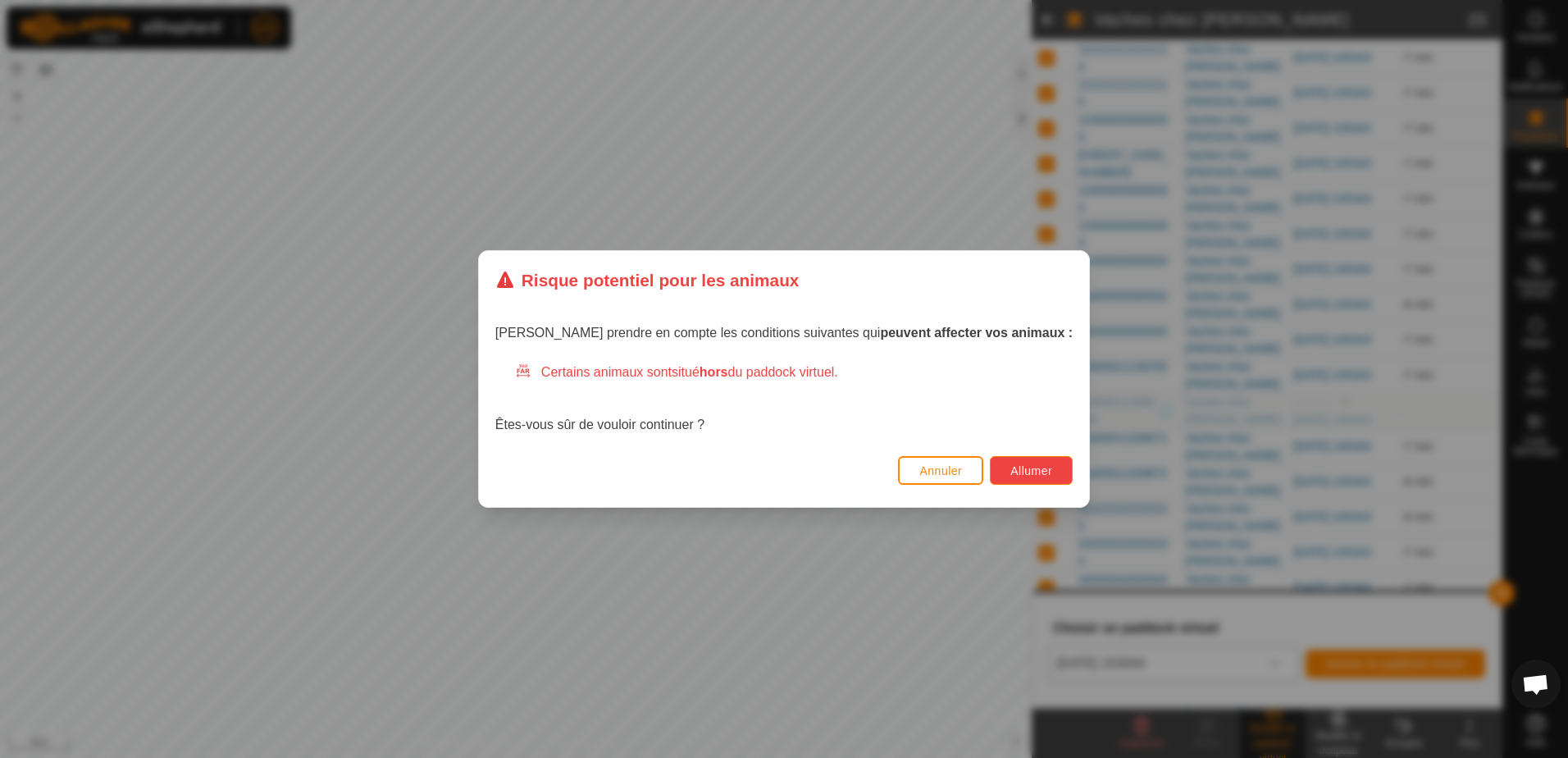
click at [1011, 469] on span "Allumer" at bounding box center [1032, 471] width 42 height 13
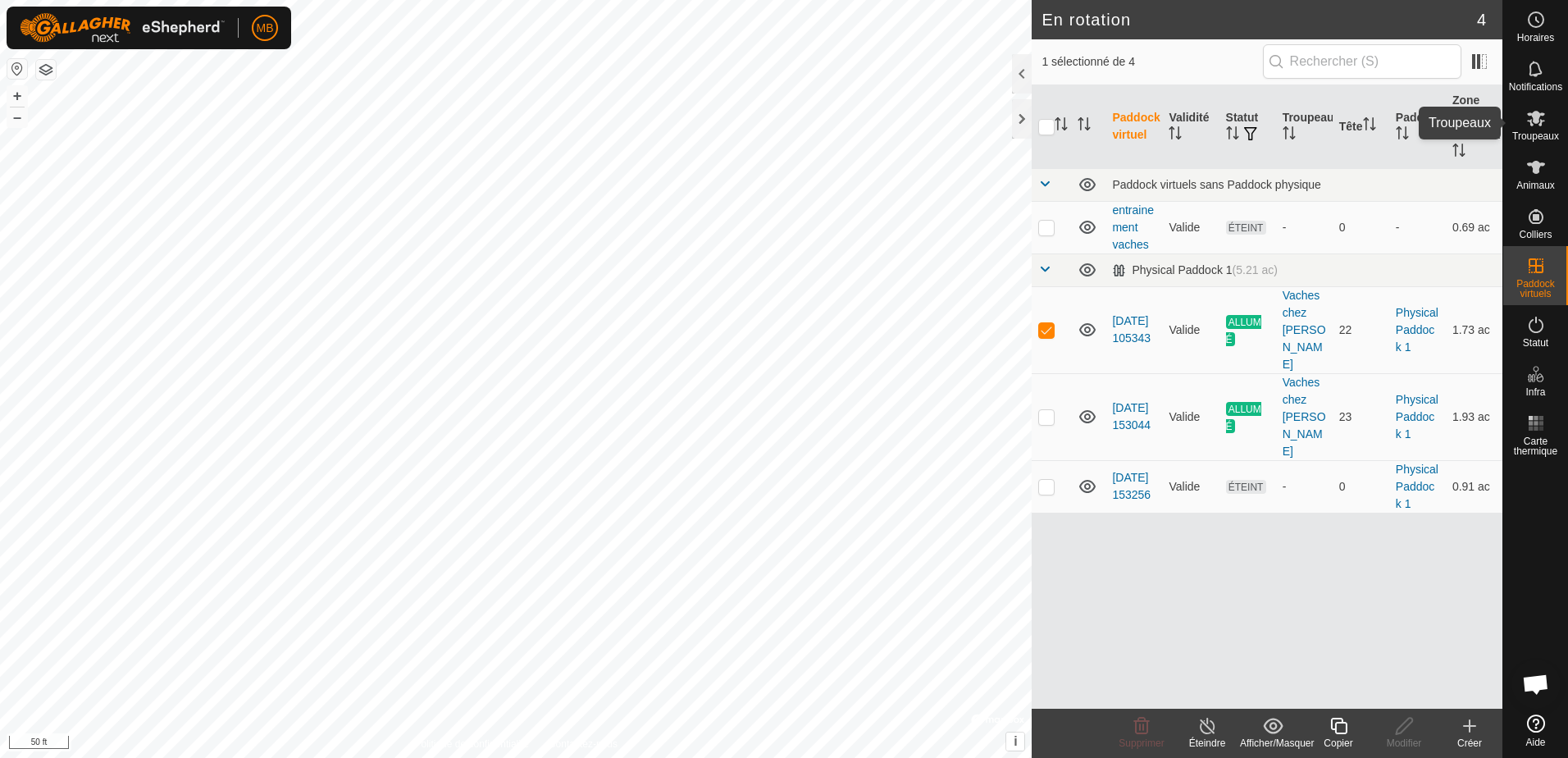
click at [1528, 119] on icon at bounding box center [1536, 118] width 19 height 19
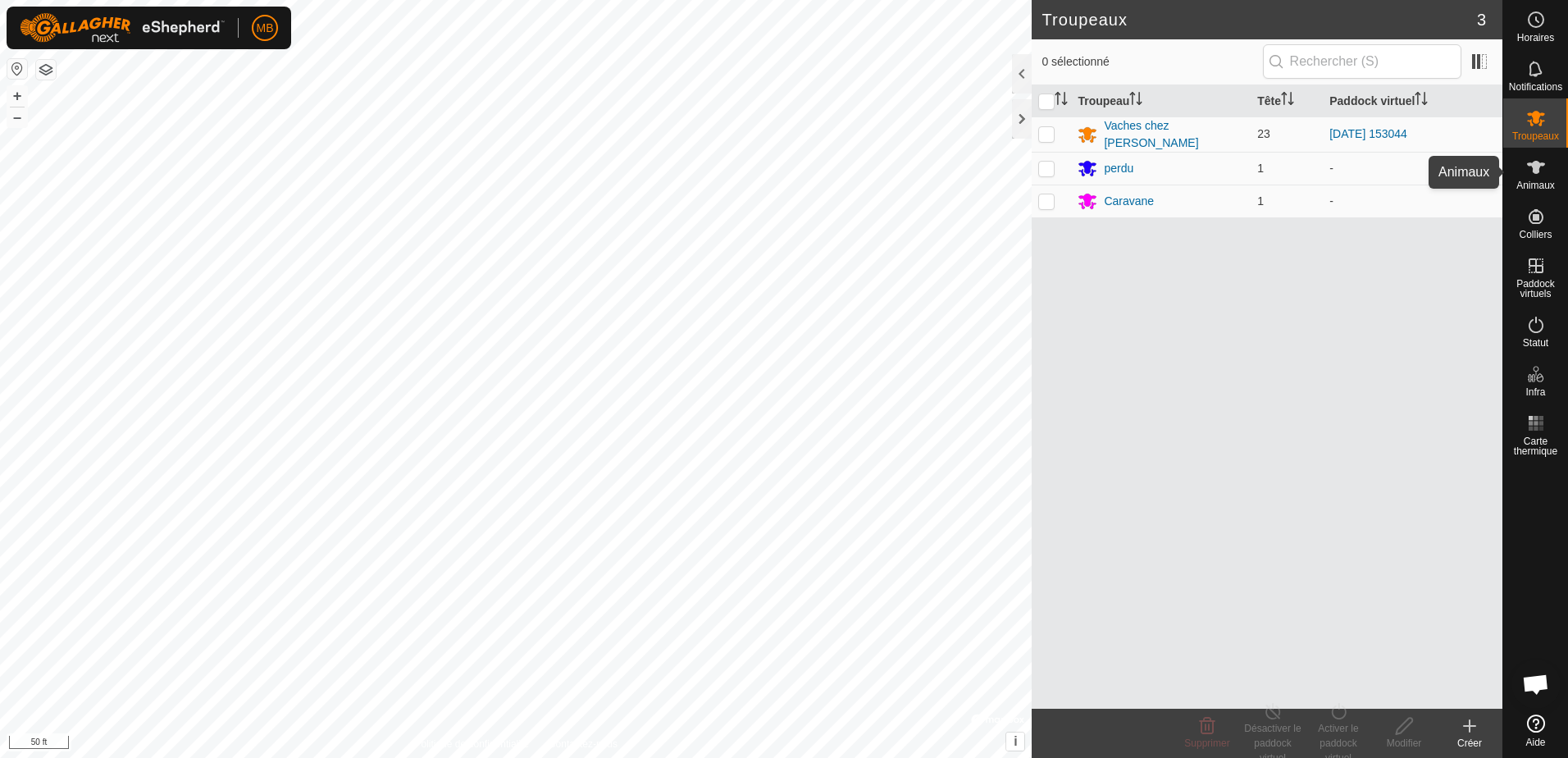
click at [1536, 166] on icon at bounding box center [1536, 167] width 18 height 13
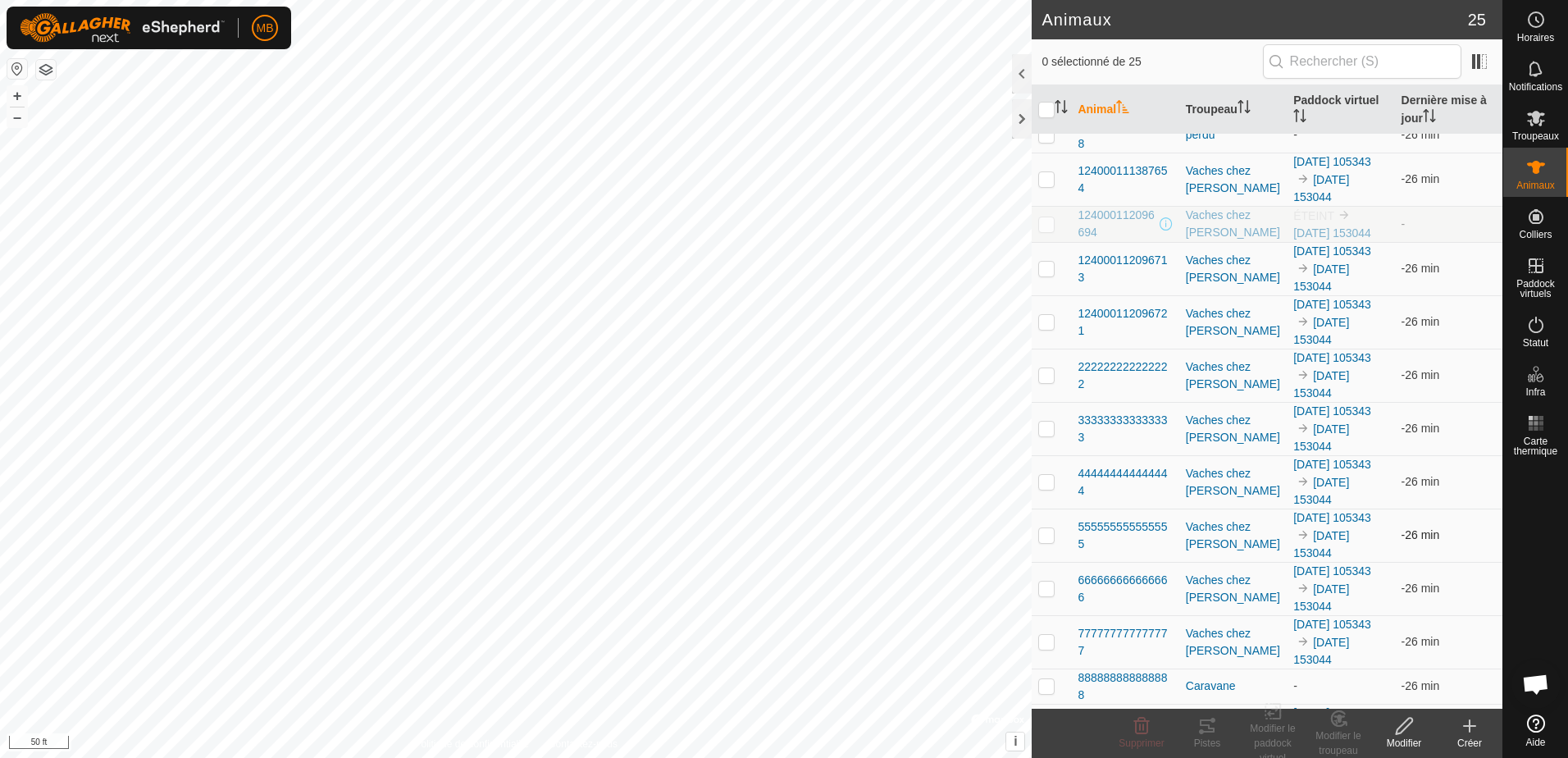
scroll to position [705, 0]
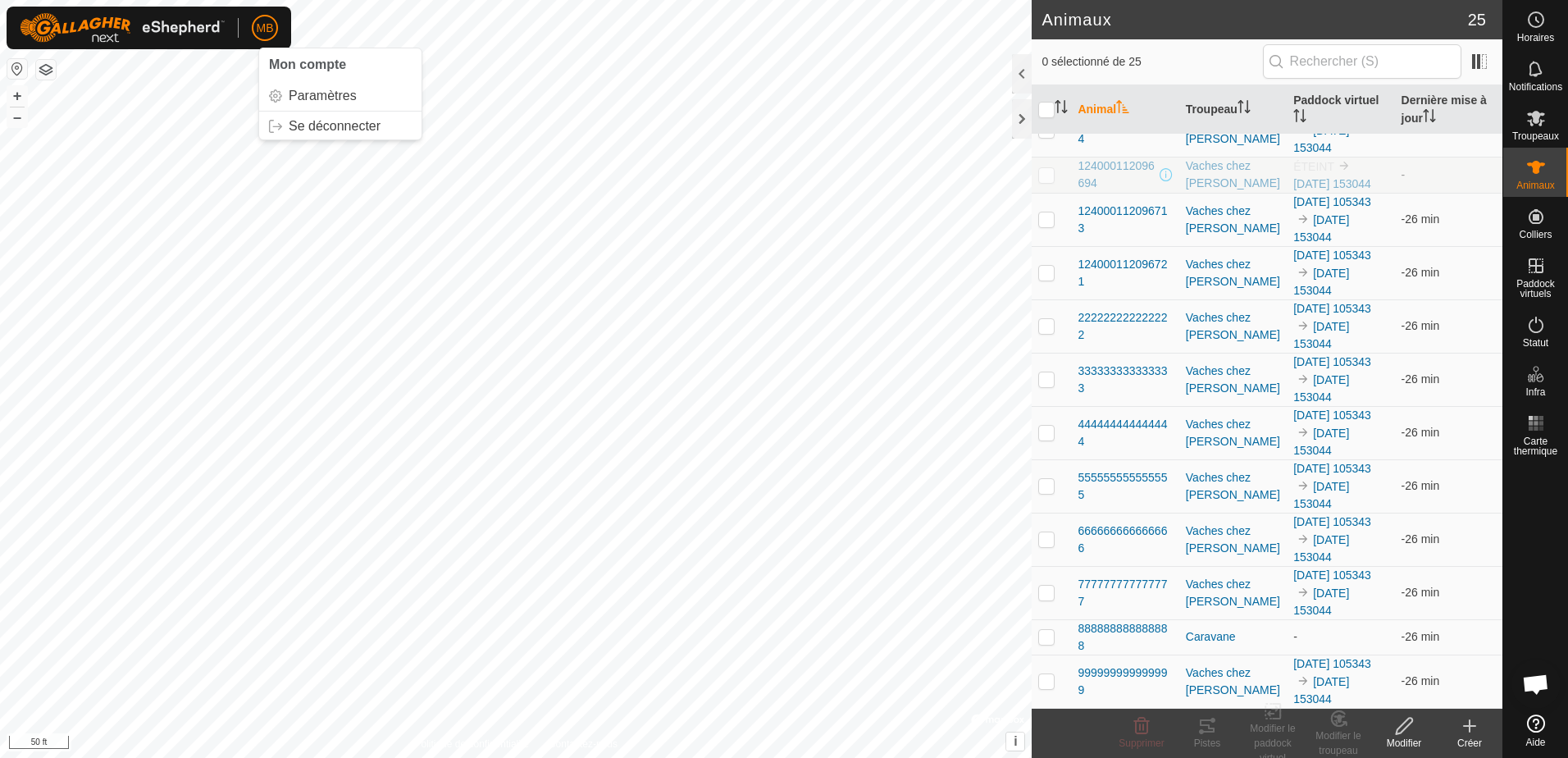
click at [273, 21] on span "MB" at bounding box center [265, 28] width 18 height 18
click at [313, 101] on link "Paramètres" at bounding box center [340, 96] width 162 height 26
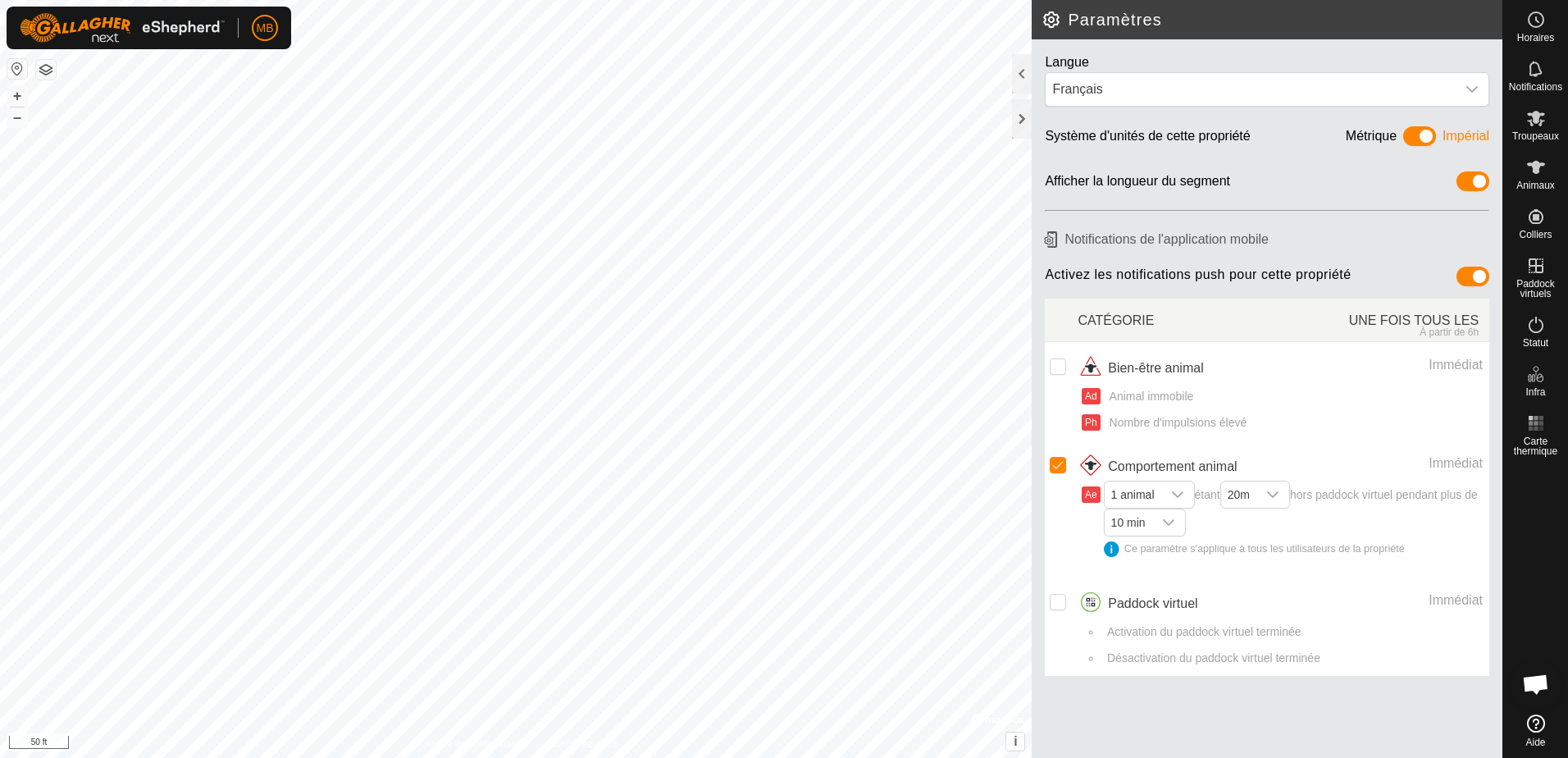
click at [1536, 679] on span "Ouvrir le chat" at bounding box center [1536, 686] width 27 height 23
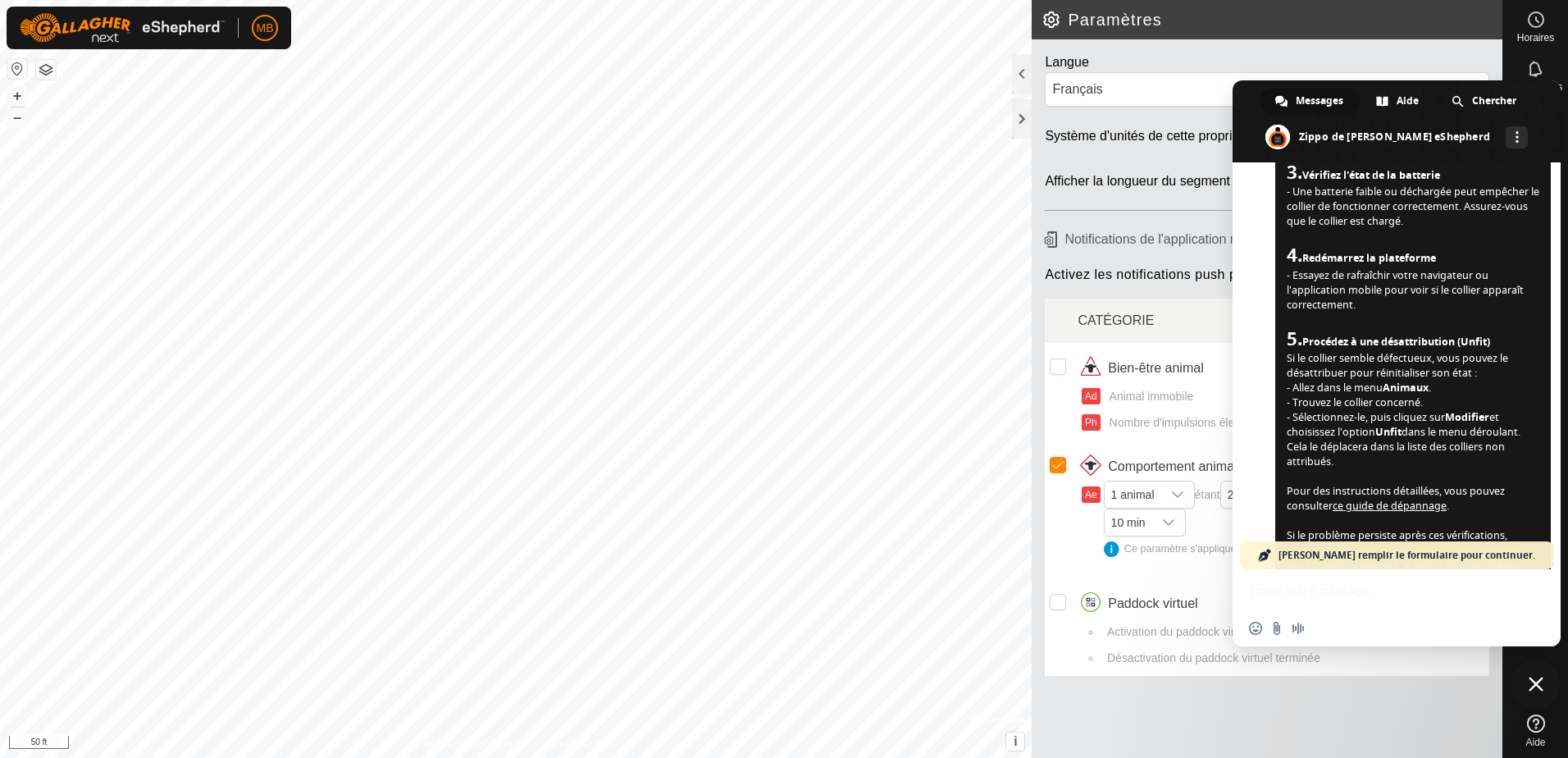
scroll to position [785, 0]
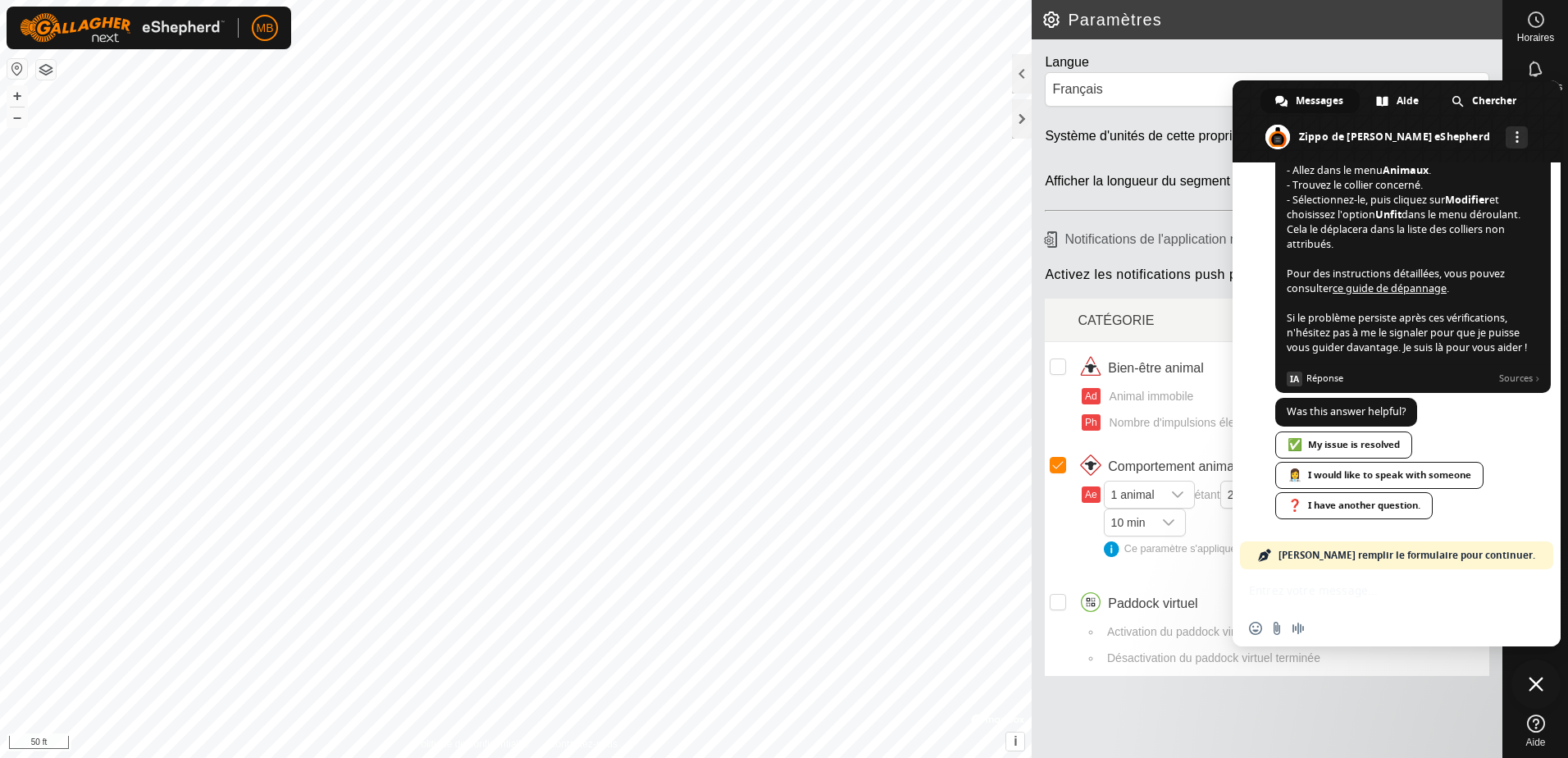
click at [1321, 594] on div "Insérer un emoji Envoyer un fichier Message audio" at bounding box center [1397, 608] width 328 height 77
click at [1329, 580] on div "Insérer un emoji Envoyer un fichier Message audio" at bounding box center [1397, 608] width 328 height 77
click at [1392, 597] on div "Insérer un emoji Envoyer un fichier Message audio" at bounding box center [1397, 608] width 328 height 77
click at [1539, 558] on div "[PERSON_NAME] remplir le formulaire pour continuer." at bounding box center [1396, 555] width 313 height 28
click at [1373, 554] on span "[PERSON_NAME] remplir le formulaire pour continuer." at bounding box center [1406, 555] width 256 height 28
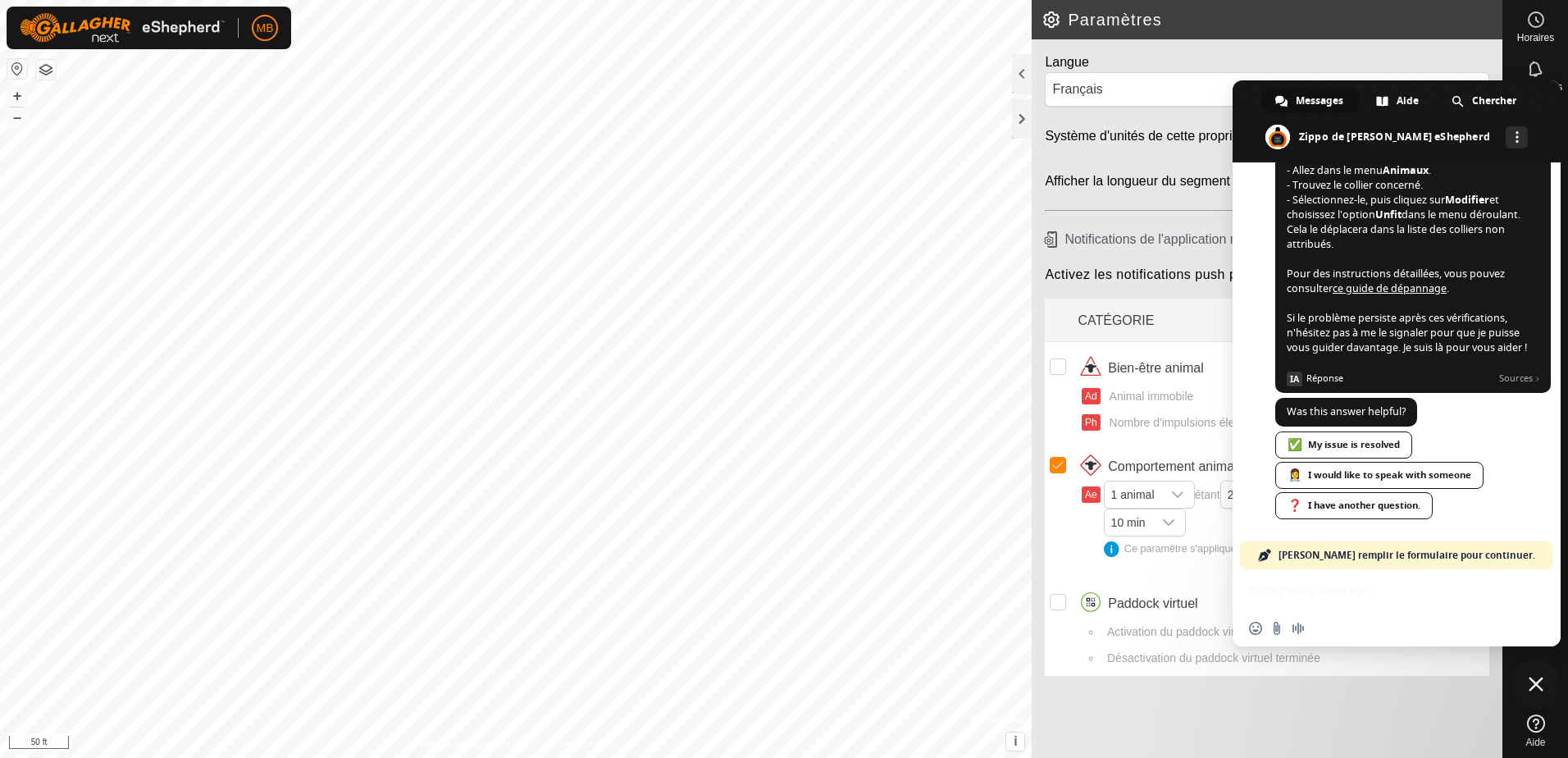
click at [1262, 555] on div "[PERSON_NAME] remplir le formulaire pour continuer." at bounding box center [1396, 555] width 313 height 28
click at [1258, 590] on div "Insérer un emoji Envoyer un fichier Message audio" at bounding box center [1397, 608] width 328 height 77
click at [1286, 584] on div "Insérer un emoji Envoyer un fichier Message audio" at bounding box center [1397, 608] width 328 height 77
click at [1313, 596] on div "Insérer un emoji Envoyer un fichier Message audio" at bounding box center [1397, 608] width 328 height 77
click at [1316, 582] on div "Insérer un emoji Envoyer un fichier Message audio" at bounding box center [1397, 608] width 328 height 77
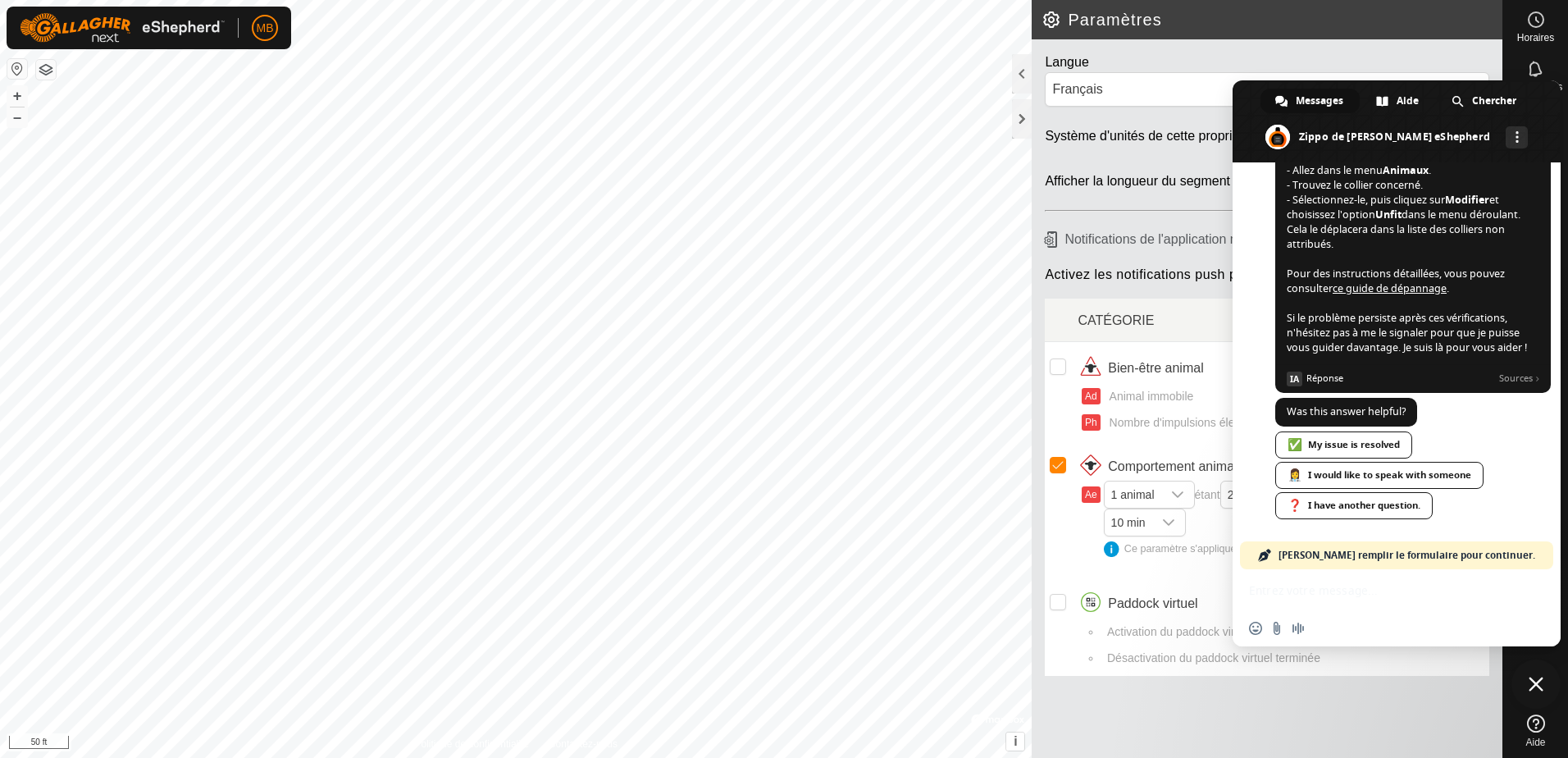
click at [1316, 574] on div "Insérer un emoji Envoyer un fichier Message audio" at bounding box center [1397, 608] width 328 height 77
click at [1313, 588] on div "Insérer un emoji Envoyer un fichier Message audio" at bounding box center [1397, 608] width 328 height 77
click at [1312, 591] on div "Insérer un emoji Envoyer un fichier Message audio" at bounding box center [1397, 608] width 328 height 77
click at [1271, 591] on div "Insérer un emoji Envoyer un fichier Message audio" at bounding box center [1397, 608] width 328 height 77
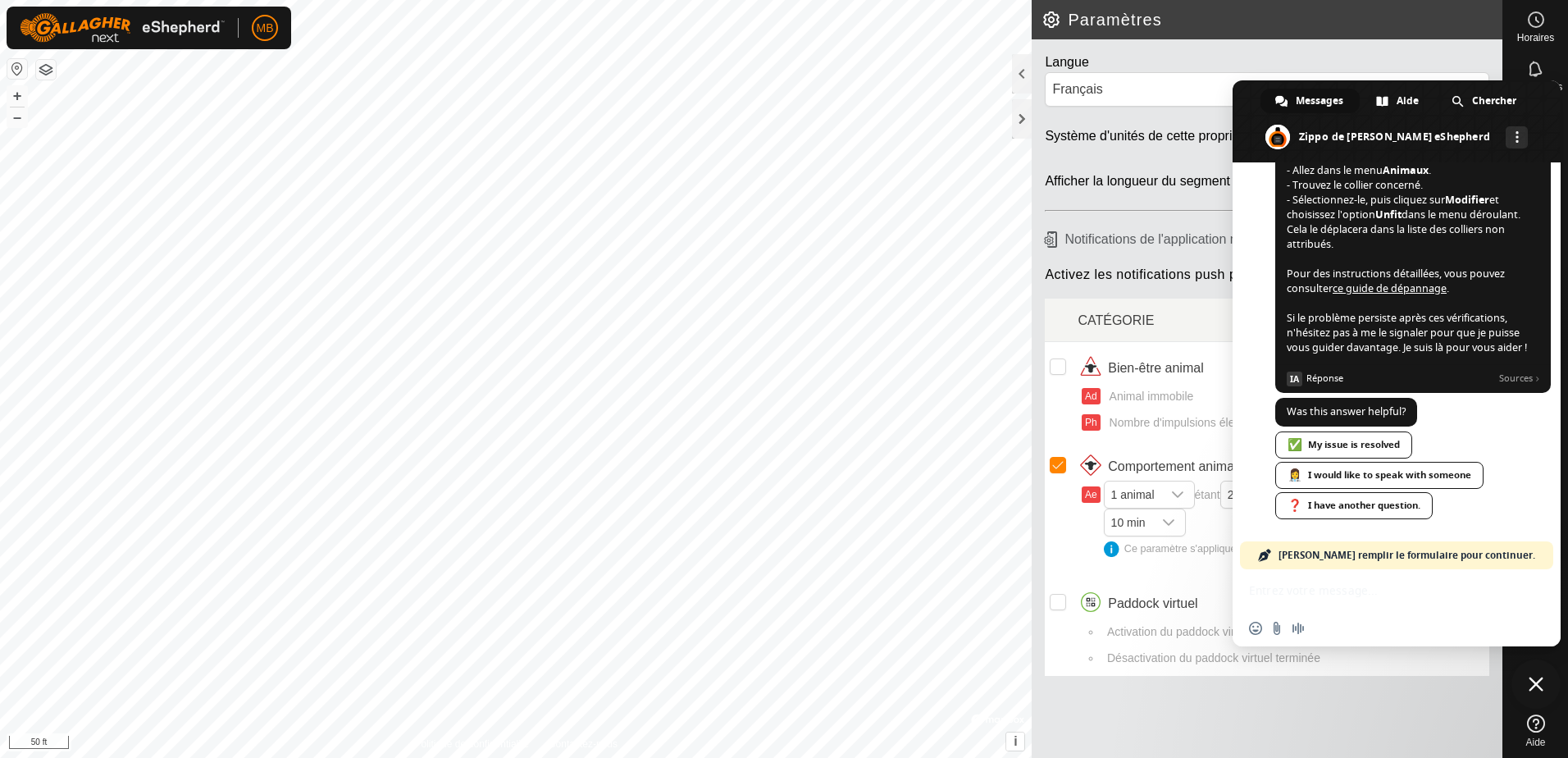
click at [1311, 594] on div "Insérer un emoji Envoyer un fichier Message audio" at bounding box center [1397, 608] width 328 height 77
click at [1515, 554] on div "[PERSON_NAME] remplir le formulaire pour continuer." at bounding box center [1396, 555] width 313 height 28
drag, startPoint x: 1516, startPoint y: 554, endPoint x: 1479, endPoint y: 556, distance: 37.1
click at [1479, 556] on div "[PERSON_NAME] remplir le formulaire pour continuer." at bounding box center [1396, 555] width 313 height 28
click at [1459, 552] on span "[PERSON_NAME] remplir le formulaire pour continuer." at bounding box center [1406, 555] width 256 height 28
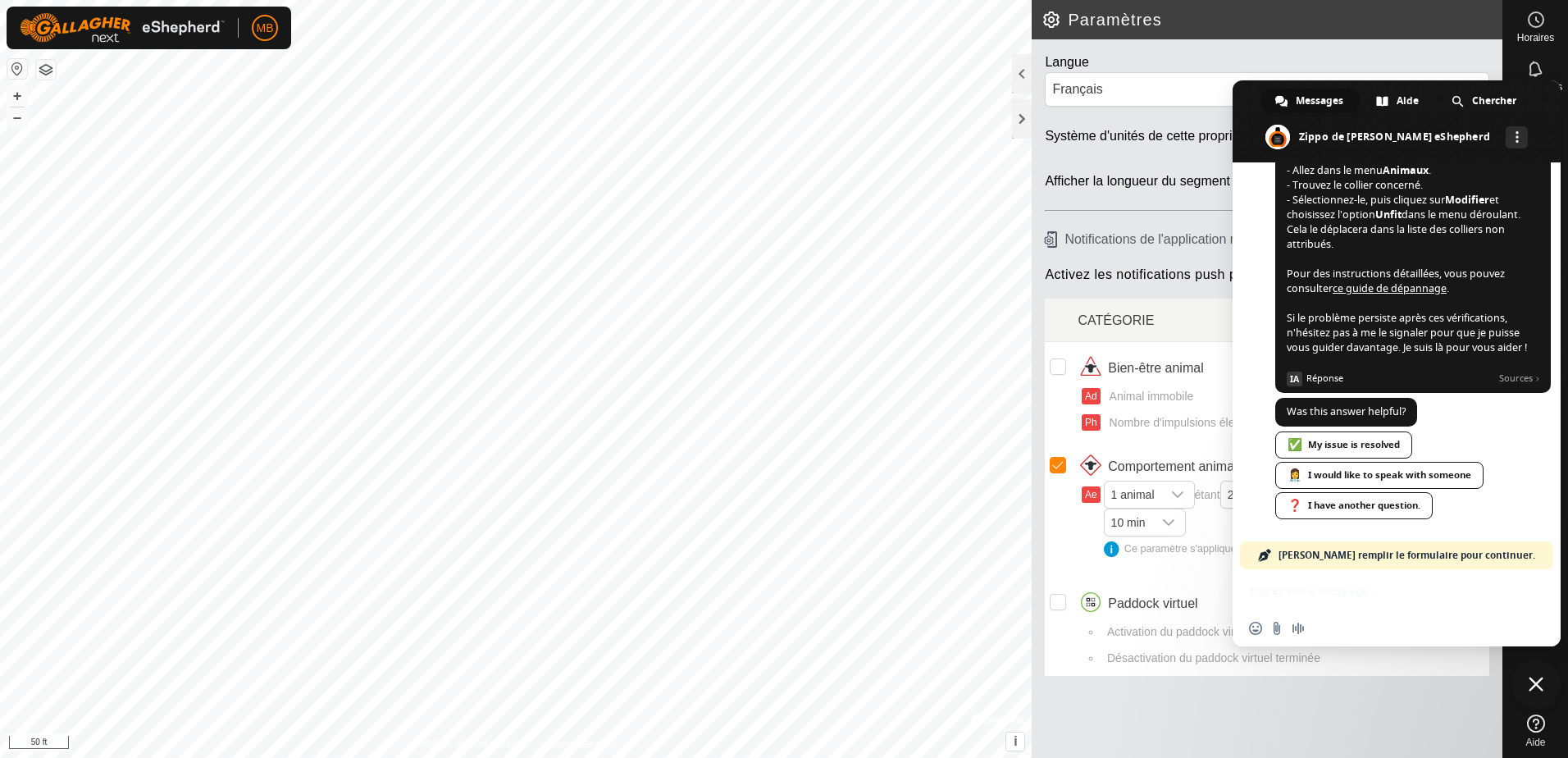
drag, startPoint x: 1459, startPoint y: 552, endPoint x: 1404, endPoint y: 558, distance: 55.3
click at [1449, 557] on span "[PERSON_NAME] remplir le formulaire pour continuer." at bounding box center [1406, 555] width 256 height 28
click at [1394, 558] on span "[PERSON_NAME] remplir le formulaire pour continuer." at bounding box center [1406, 555] width 256 height 28
click at [1390, 503] on div "❓ I have another question." at bounding box center [1353, 505] width 157 height 27
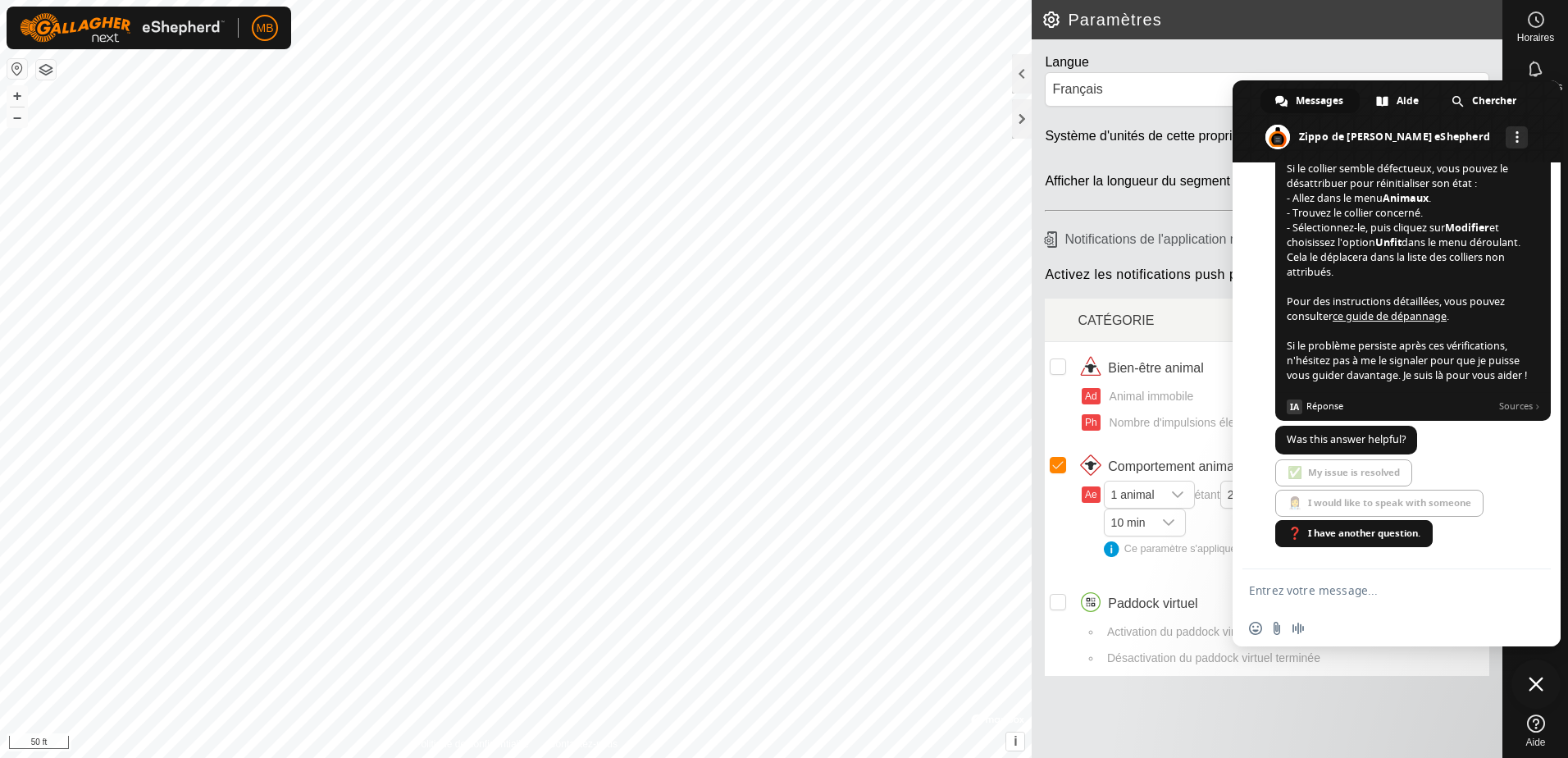
scroll to position [757, 0]
click at [1305, 587] on textarea "Entrez votre message..." at bounding box center [1378, 590] width 259 height 15
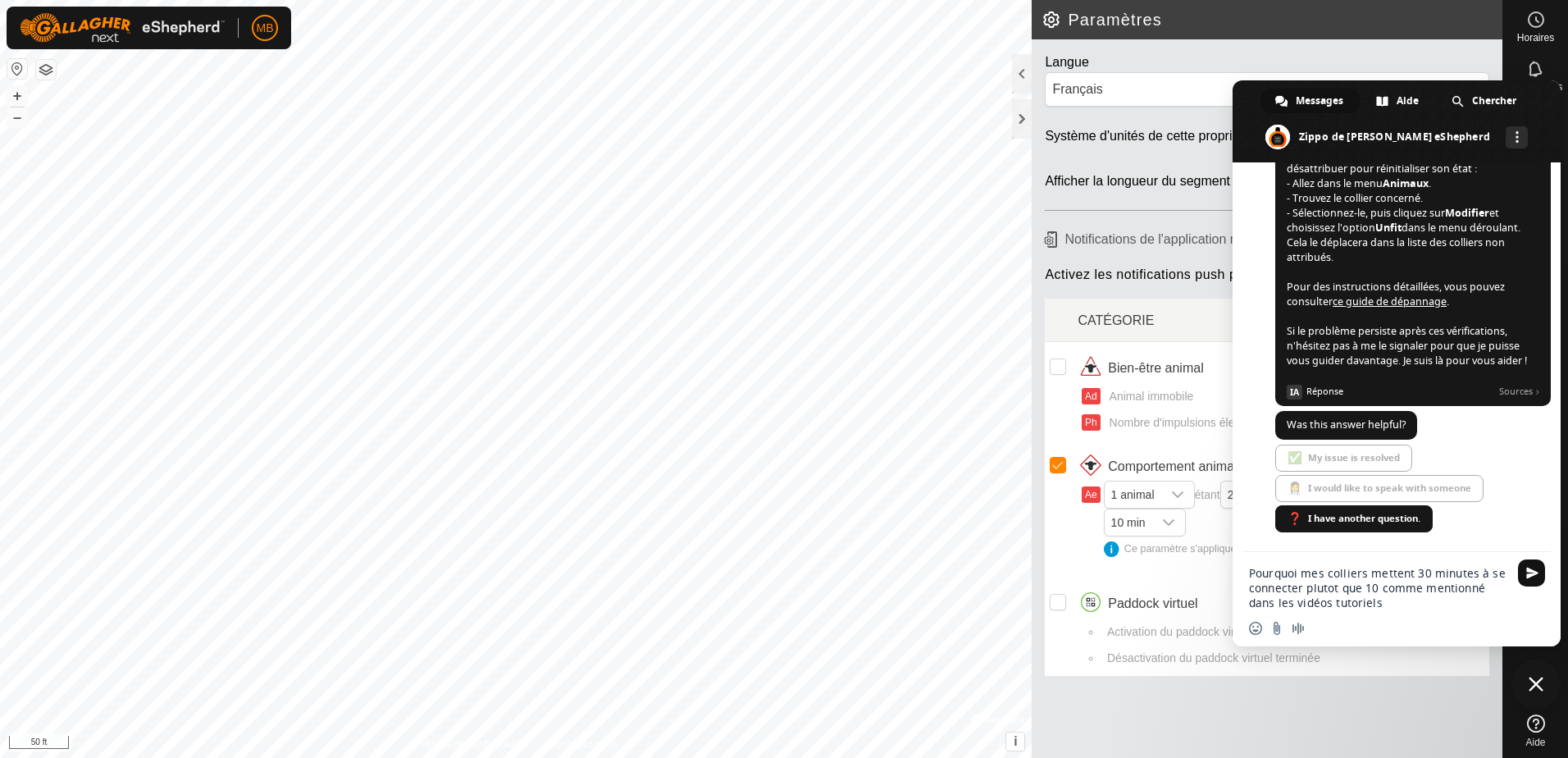
type textarea "Pourquoi mes colliers mettent 30 minutes à se connecter plutot que 10 comme men…"
click at [1534, 576] on span "Envoyer" at bounding box center [1532, 573] width 12 height 12
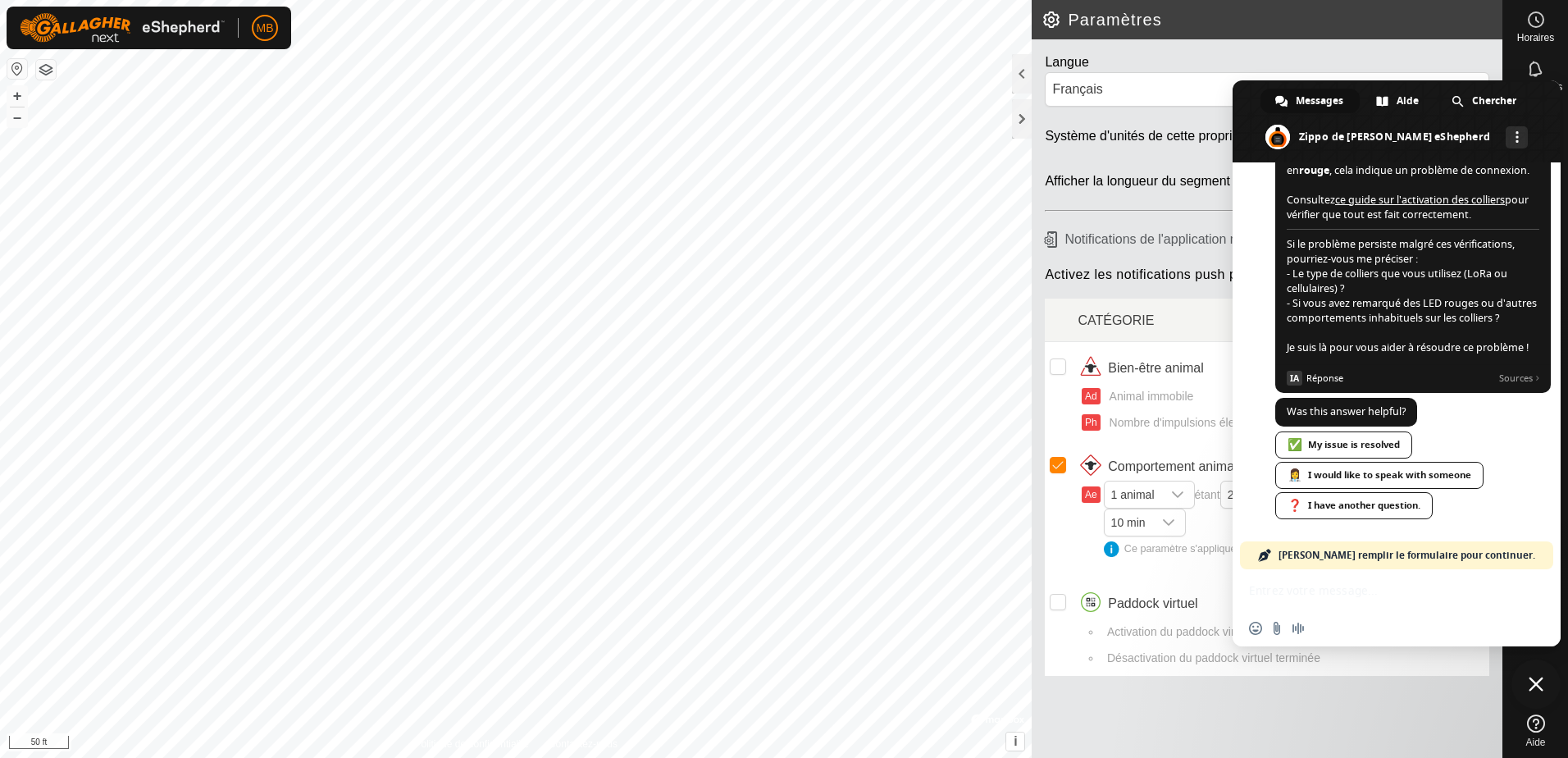
scroll to position [2192, 0]
click at [1197, 49] on div "Langue Français" at bounding box center [1267, 76] width 471 height 74
click at [1310, 602] on div "Insérer un emoji Envoyer un fichier Message audio" at bounding box center [1397, 608] width 328 height 77
click at [1239, 134] on span at bounding box center [1397, 121] width 328 height 82
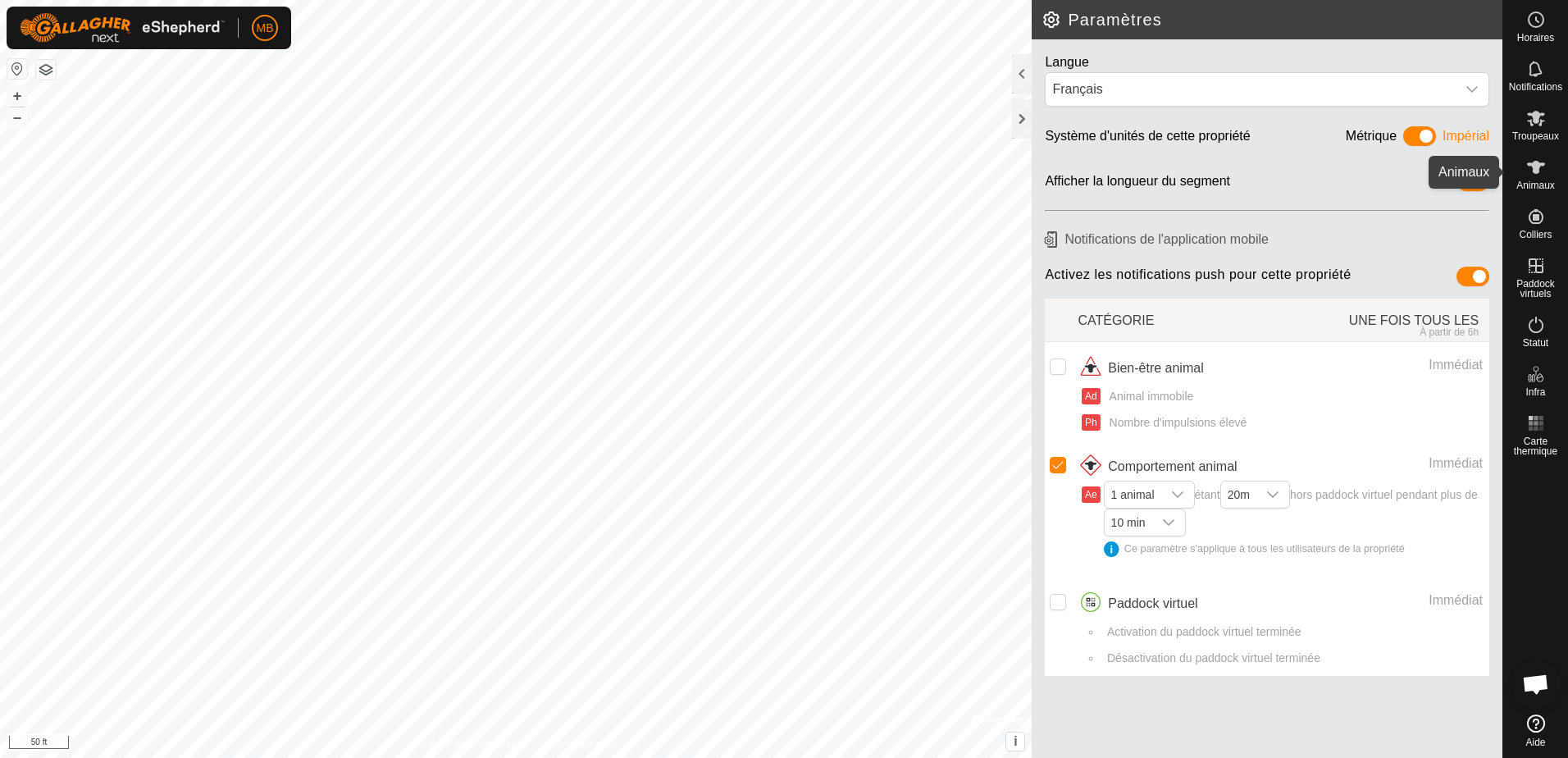
click at [1530, 163] on icon at bounding box center [1536, 167] width 18 height 13
